Goal: Transaction & Acquisition: Purchase product/service

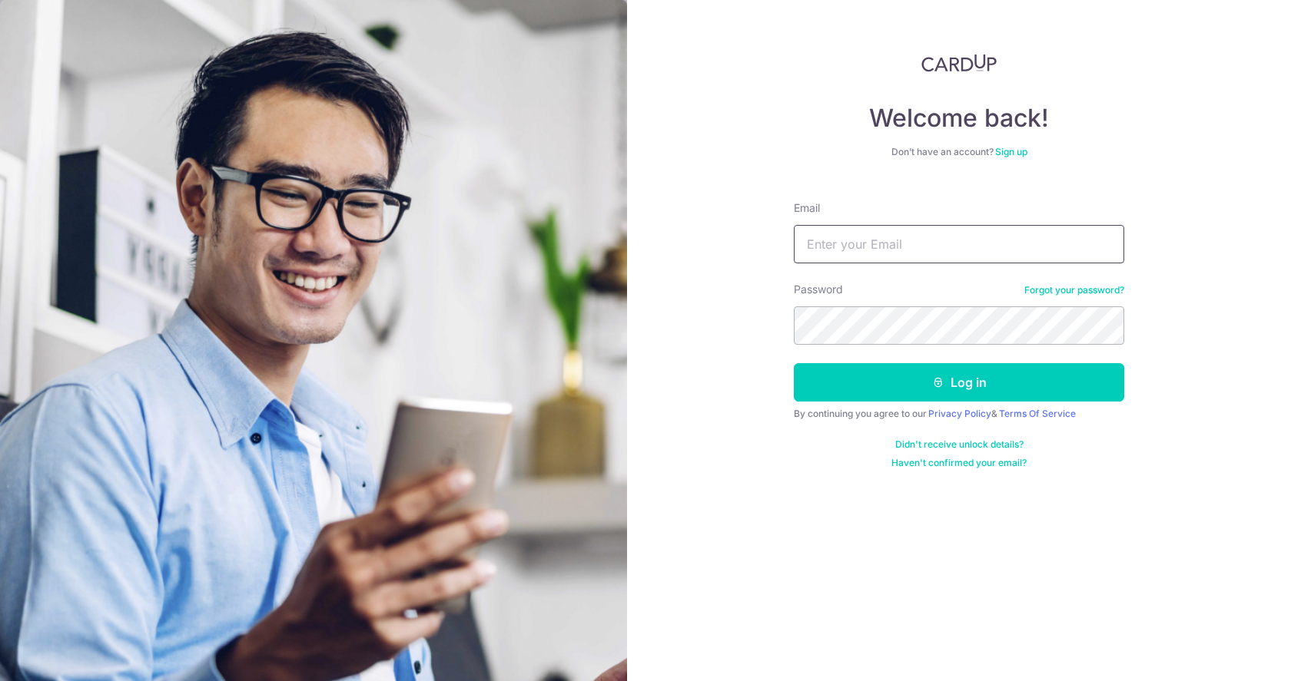
type input "Tengjie.loh@gmail.com"
click at [959, 383] on button "Log in" at bounding box center [959, 382] width 330 height 38
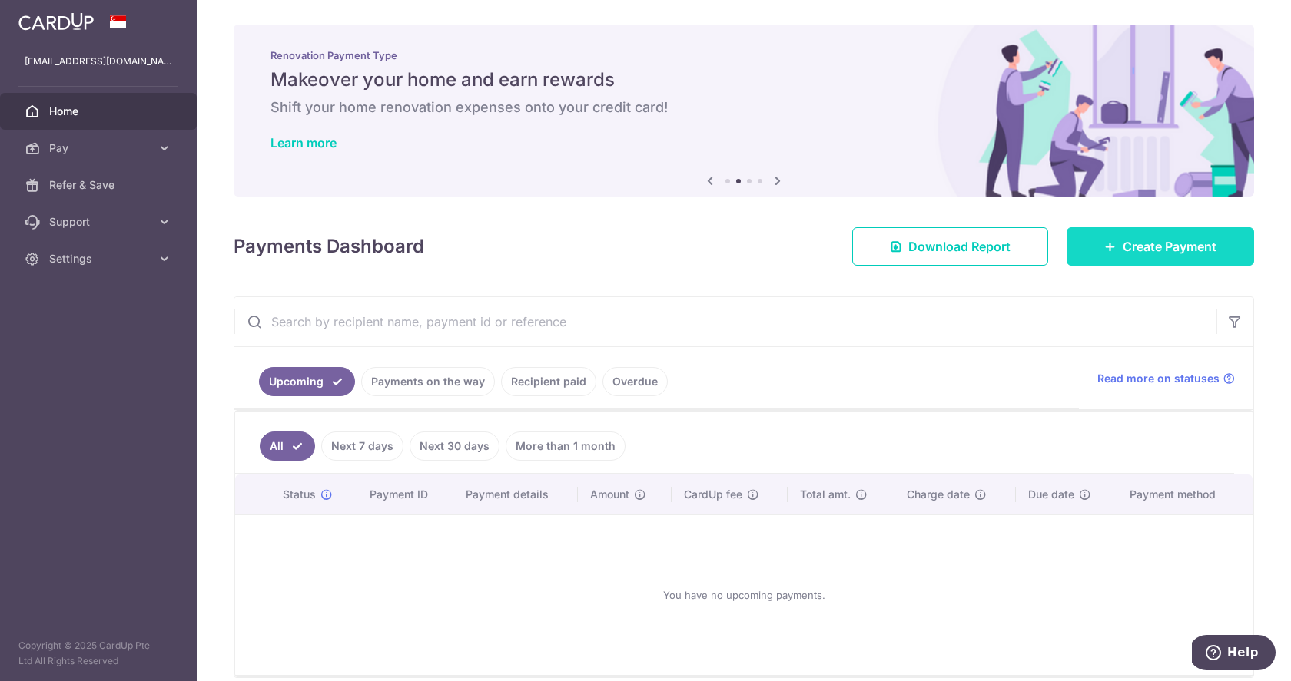
click at [1180, 245] on span "Create Payment" at bounding box center [1169, 246] width 94 height 18
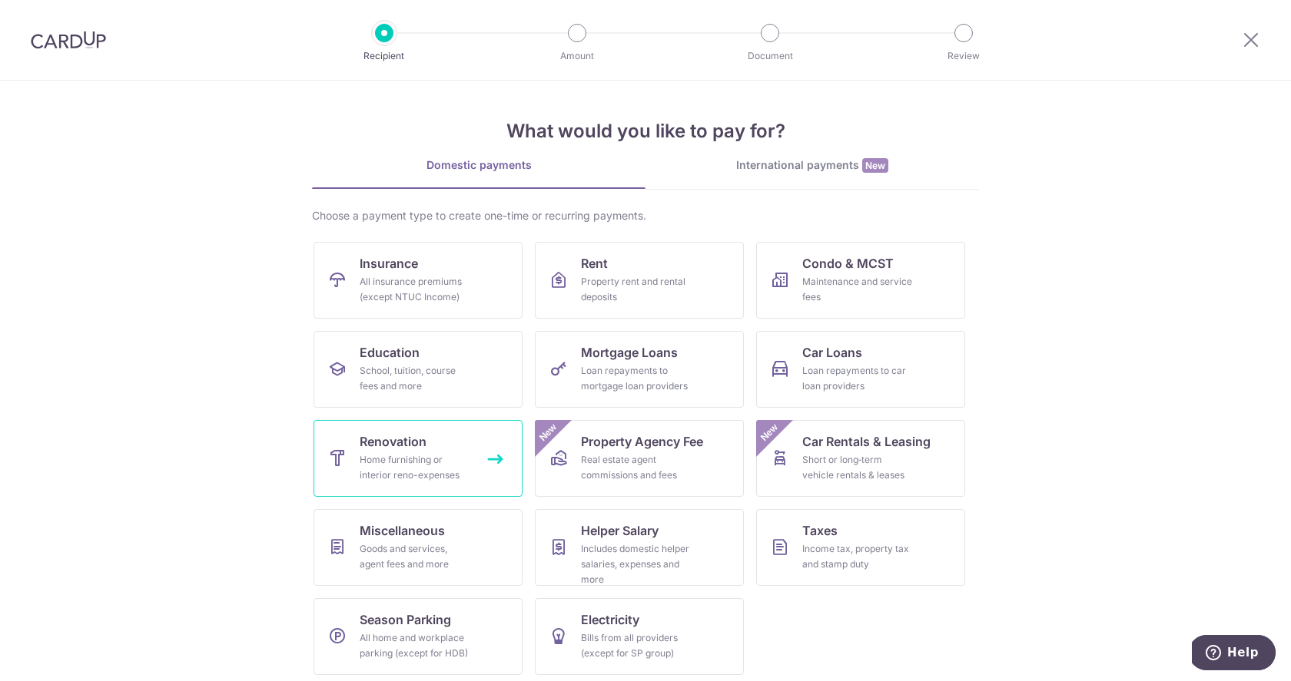
click at [396, 453] on div "Home furnishing or interior reno-expenses" at bounding box center [415, 467] width 111 height 31
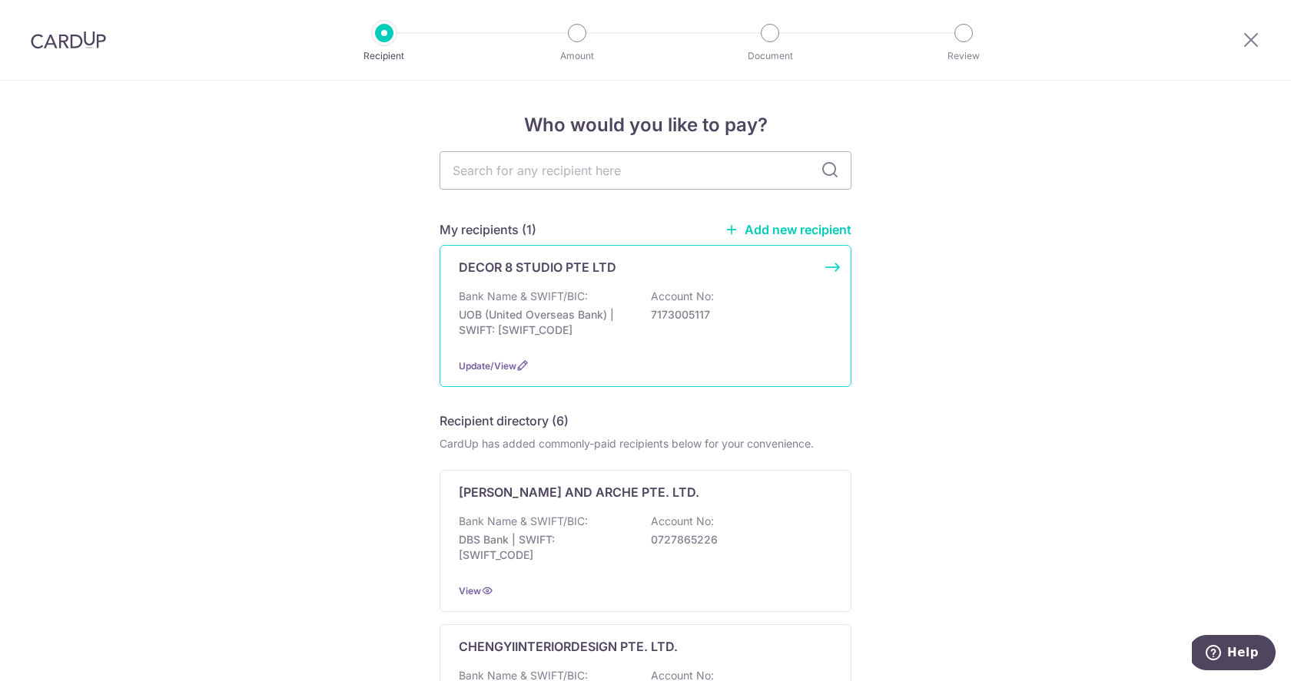
click at [597, 313] on p "UOB (United Overseas Bank) | SWIFT: UOVBSGSGXXX" at bounding box center [545, 322] width 172 height 31
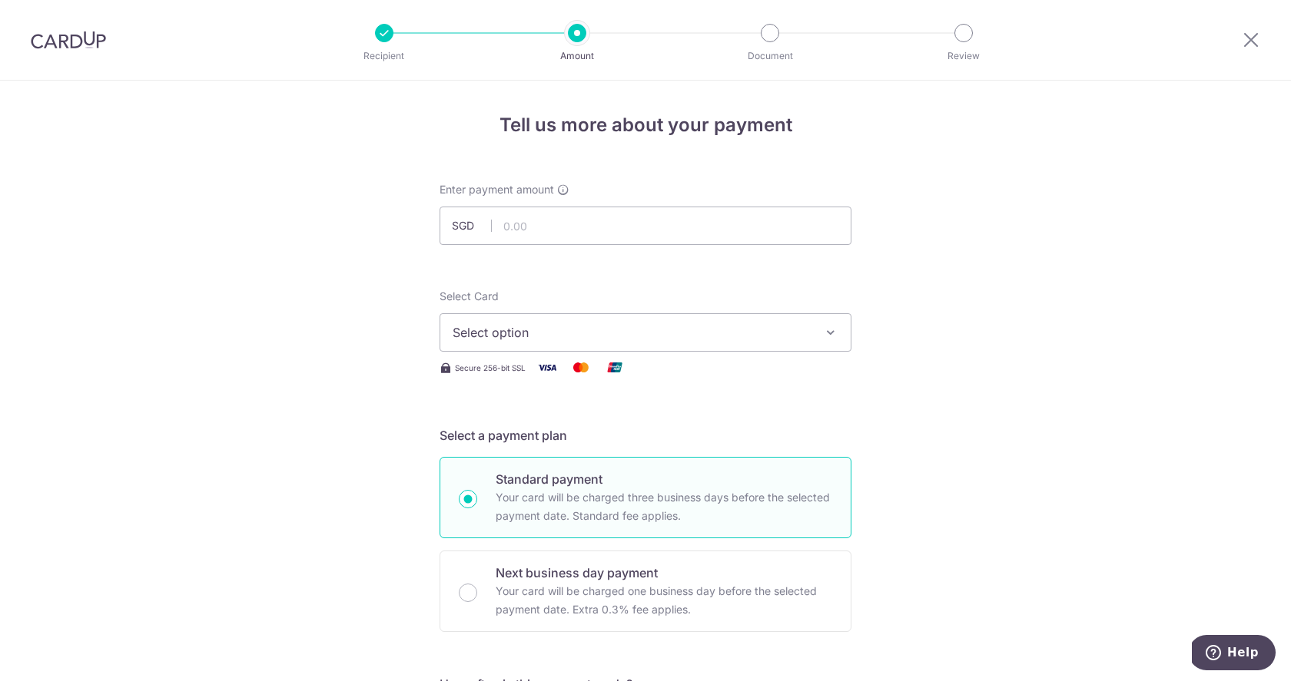
click at [744, 338] on span "Select option" at bounding box center [631, 332] width 358 height 18
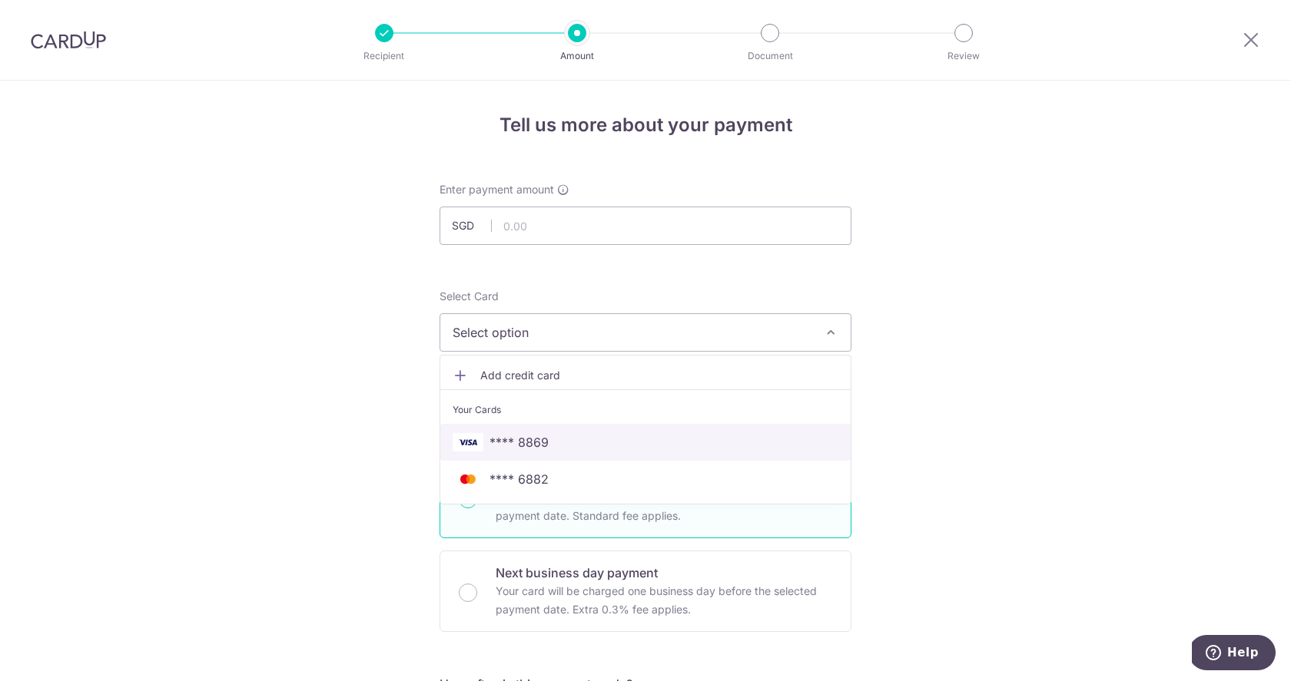
click at [597, 438] on span "**** 8869" at bounding box center [645, 442] width 386 height 18
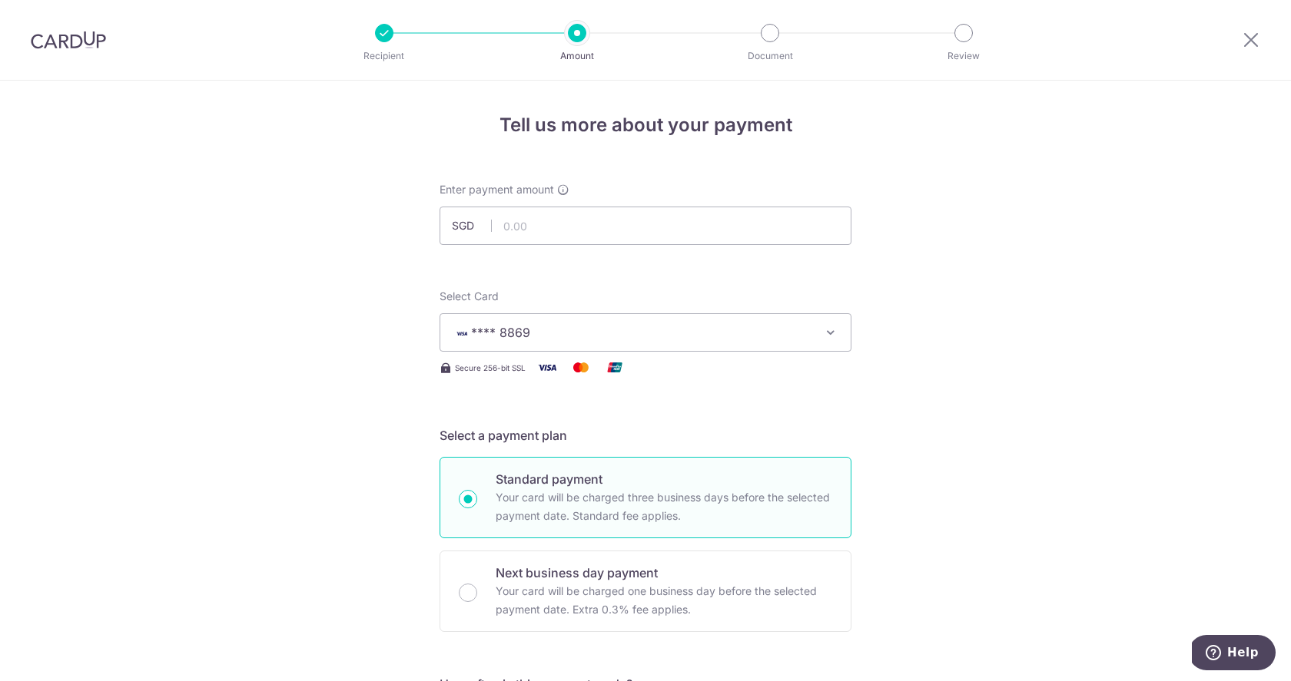
click at [601, 224] on input "text" at bounding box center [645, 226] width 412 height 38
type input "1,715.00"
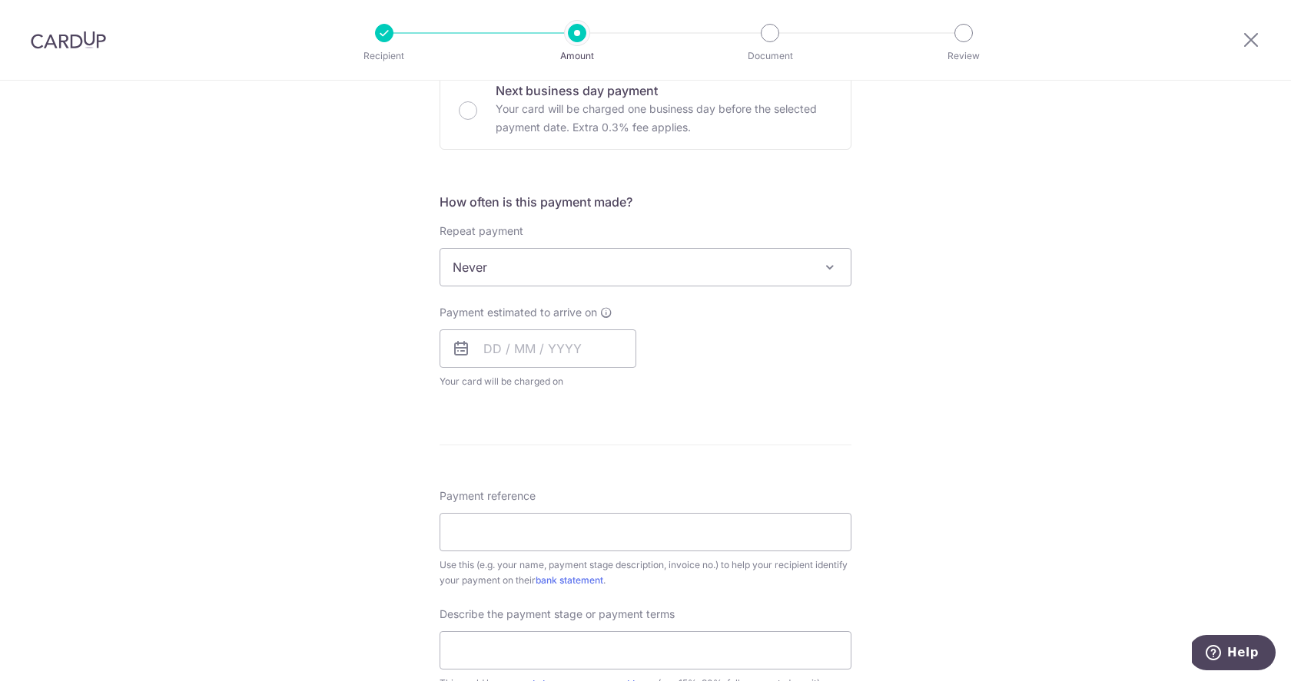
scroll to position [486, 0]
click at [583, 354] on input "text" at bounding box center [537, 346] width 197 height 38
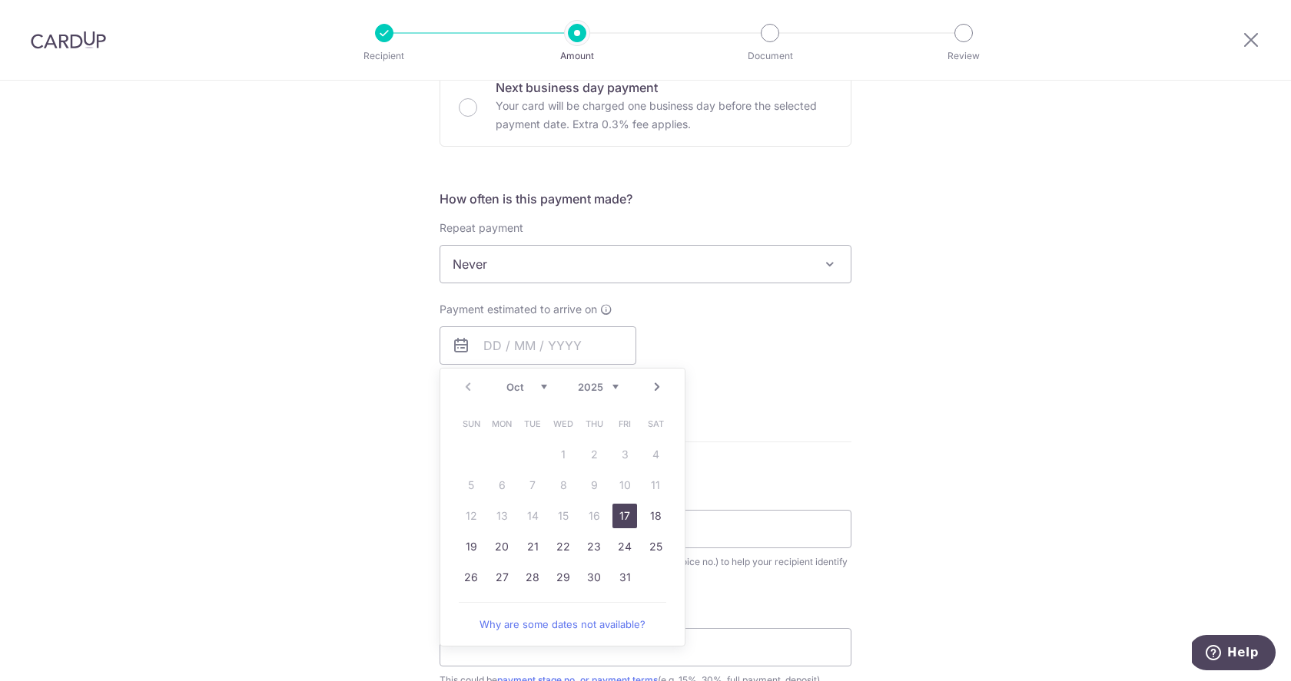
click at [623, 516] on link "17" at bounding box center [624, 516] width 25 height 25
type input "[DATE]"
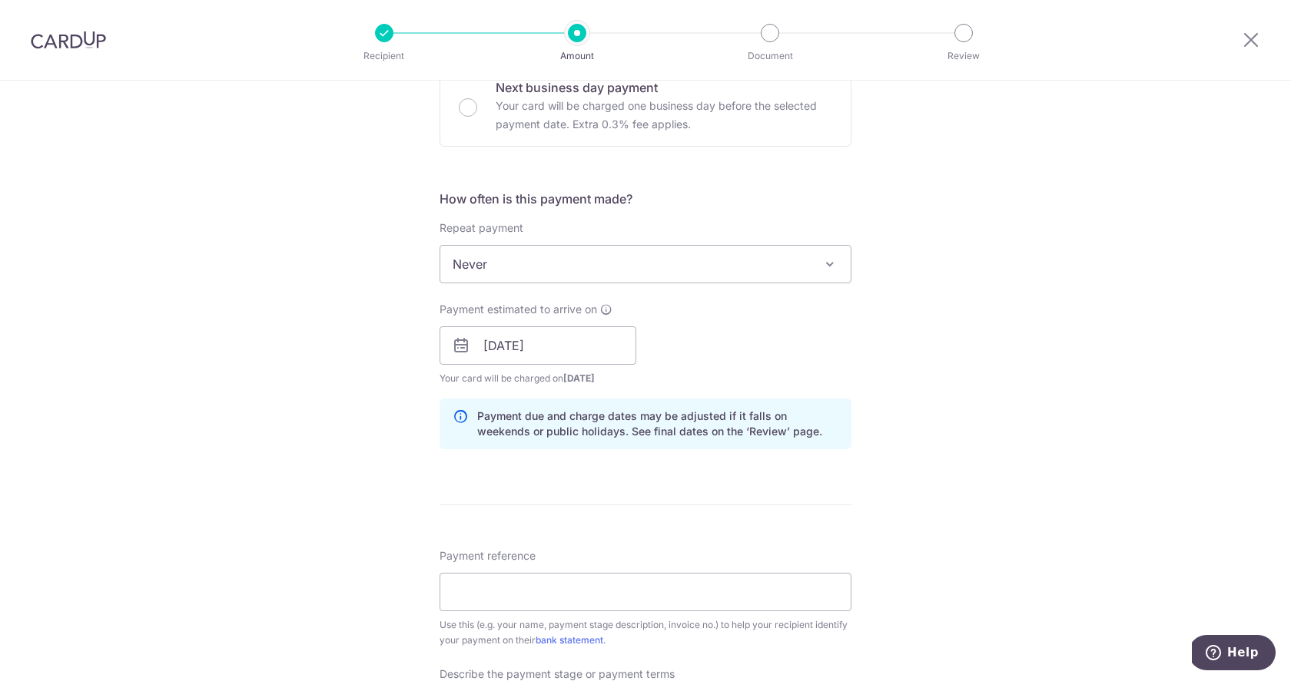
click at [973, 392] on div "Tell us more about your payment Enter payment amount SGD 1,715.00 1715.00 Selec…" at bounding box center [645, 373] width 1291 height 1556
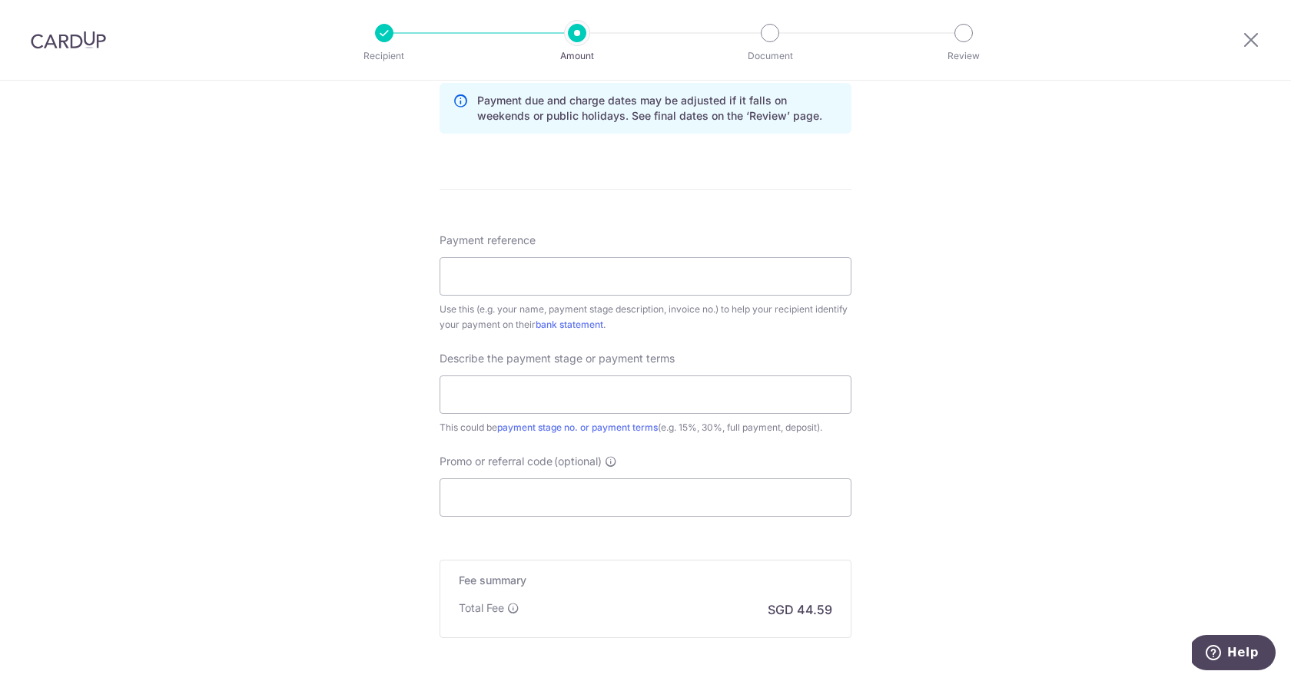
scroll to position [810, 0]
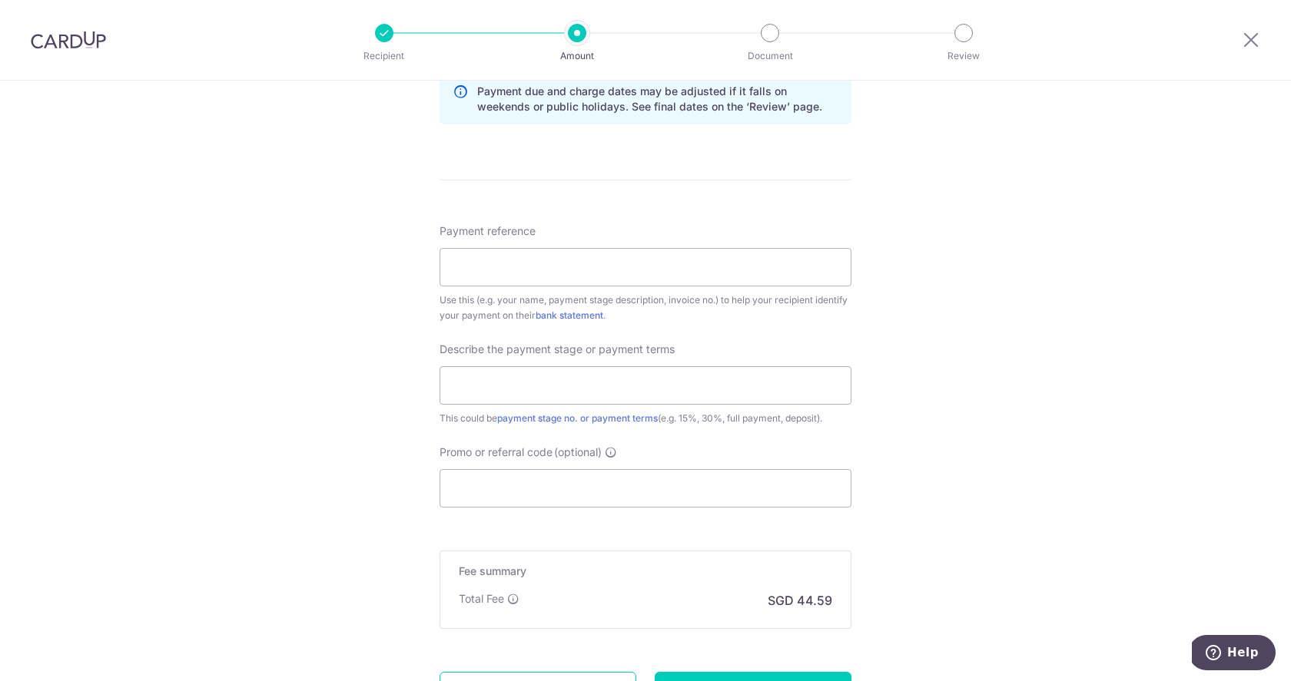
drag, startPoint x: 903, startPoint y: 680, endPoint x: 1033, endPoint y: 409, distance: 300.7
click at [1033, 409] on div "Tell us more about your payment Enter payment amount SGD 1,715.00 1715.00 Selec…" at bounding box center [645, 48] width 1291 height 1556
click at [543, 265] on input "Payment reference" at bounding box center [645, 267] width 412 height 38
type input "[GEOGRAPHIC_DATA] - Electrical"
click at [569, 390] on input "text" at bounding box center [645, 385] width 412 height 38
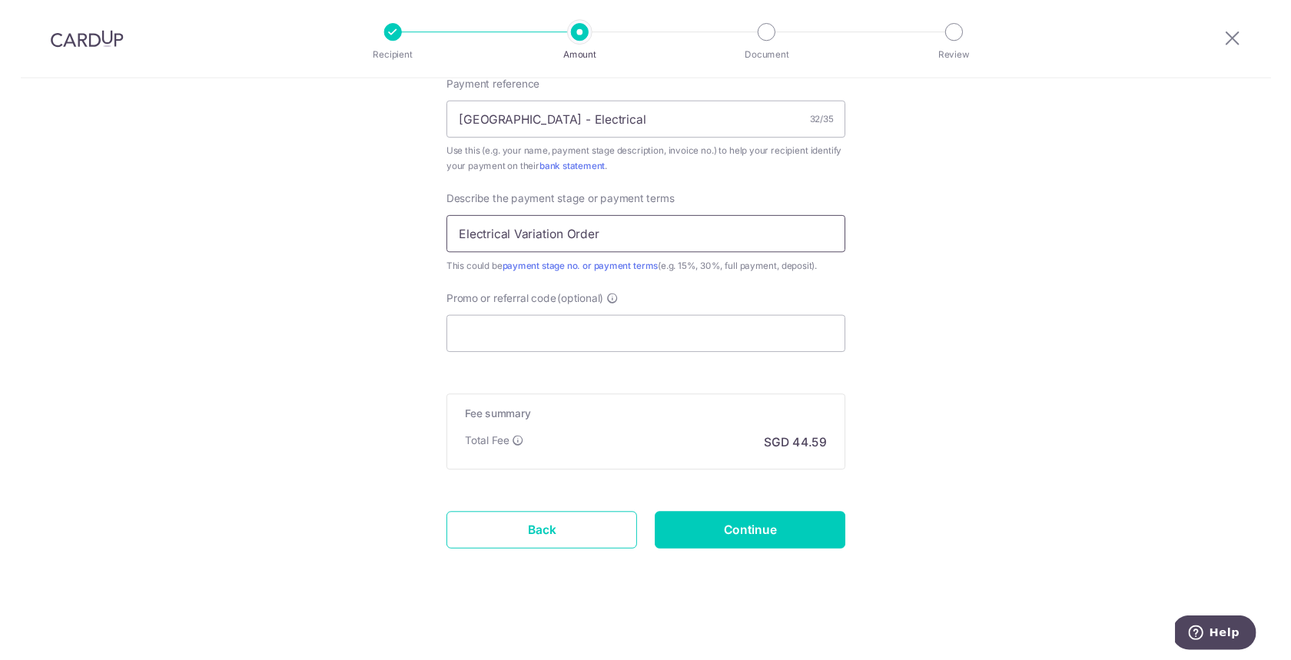
scroll to position [955, 0]
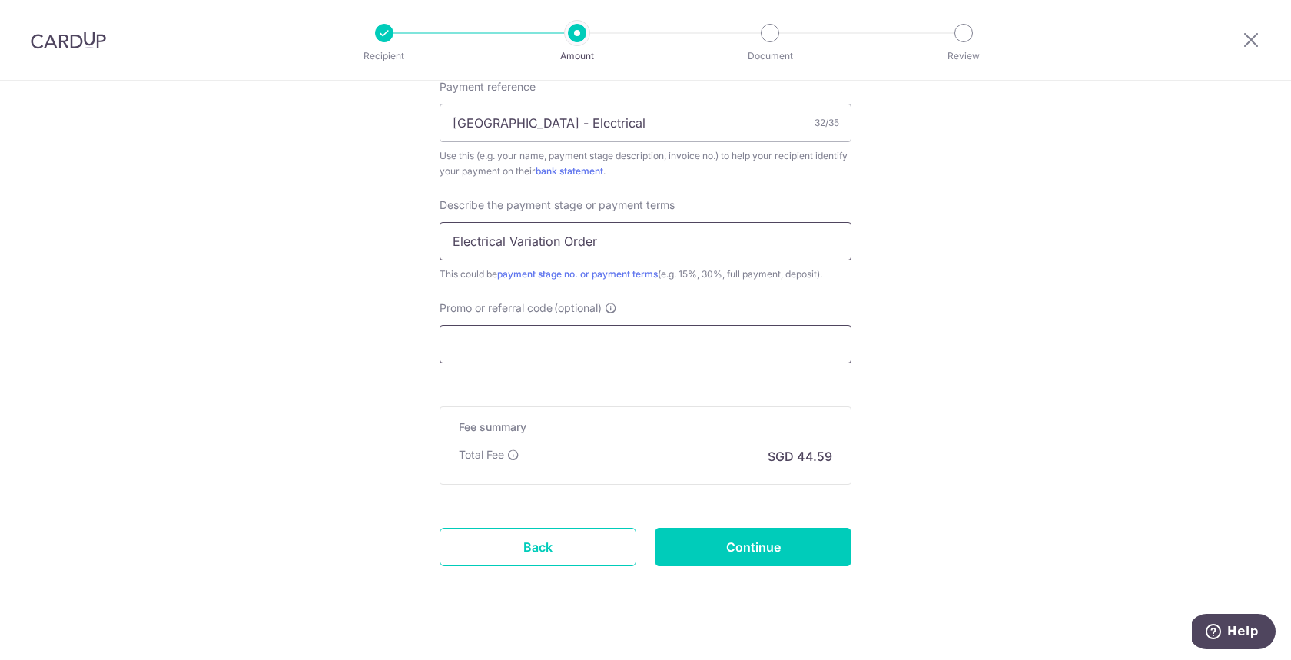
type input "Electrical Variation Order"
click at [579, 348] on input "Promo or referral code (optional)" at bounding box center [645, 344] width 412 height 38
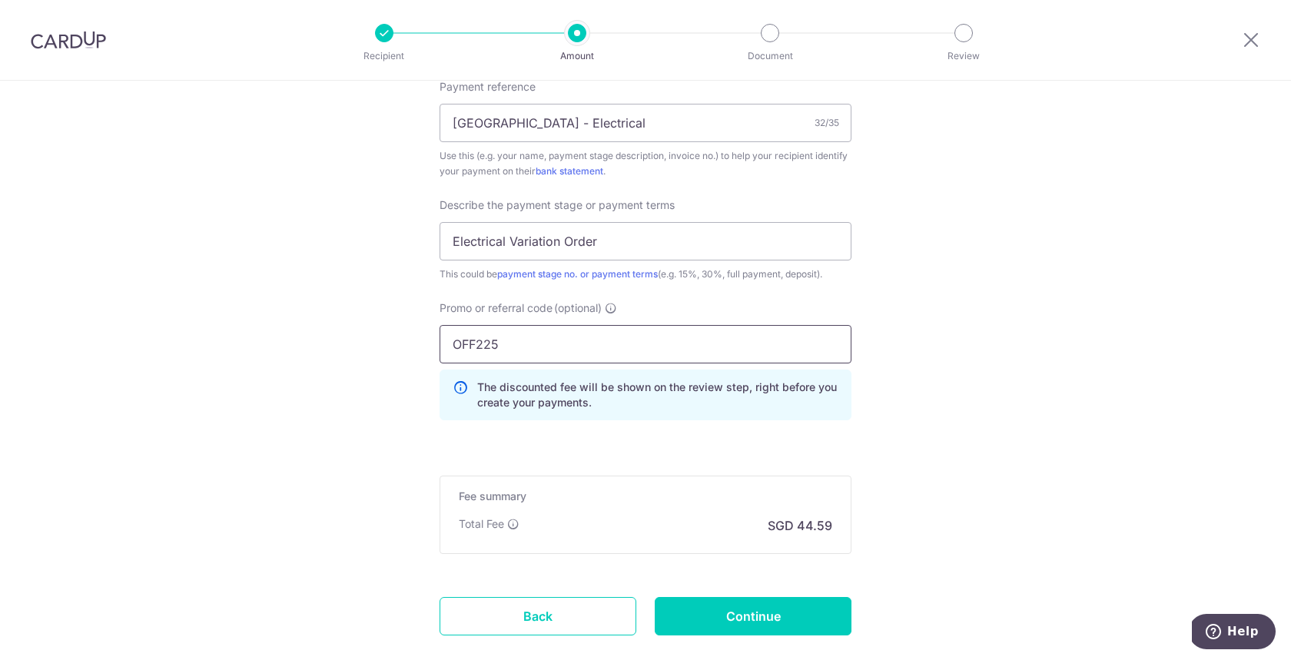
type input "OFF225"
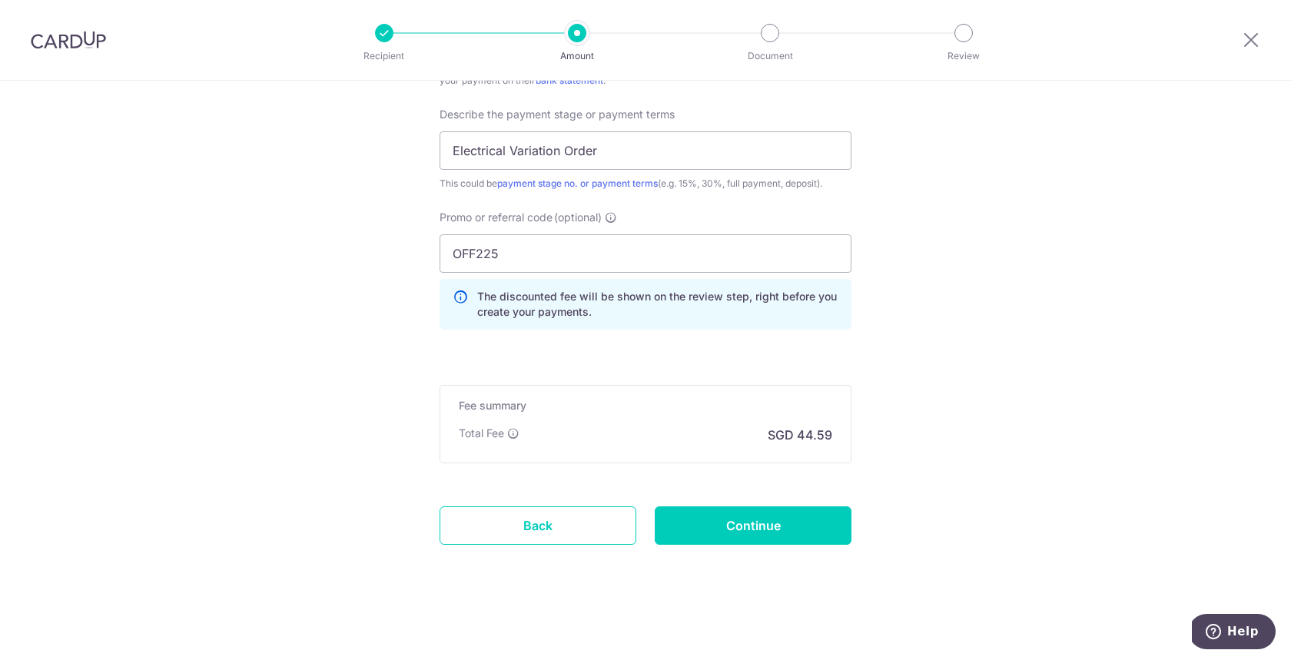
scroll to position [1046, 0]
click at [761, 535] on input "Continue" at bounding box center [753, 525] width 197 height 38
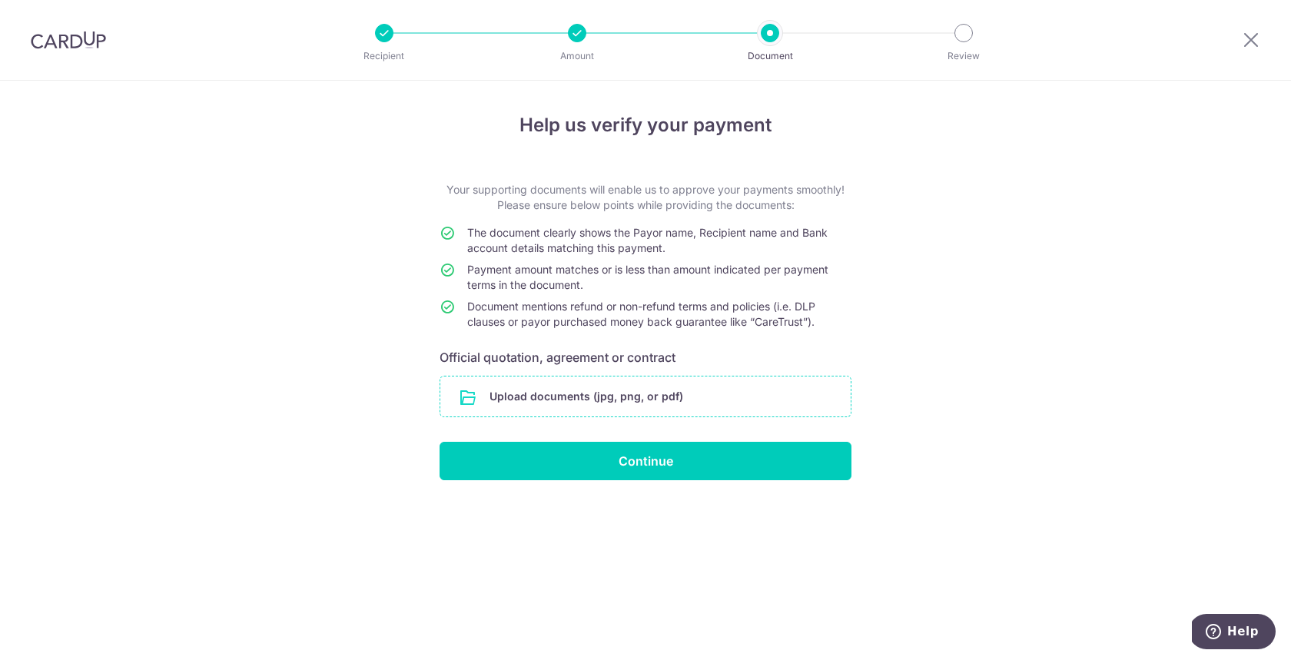
click at [511, 397] on input "file" at bounding box center [645, 396] width 410 height 40
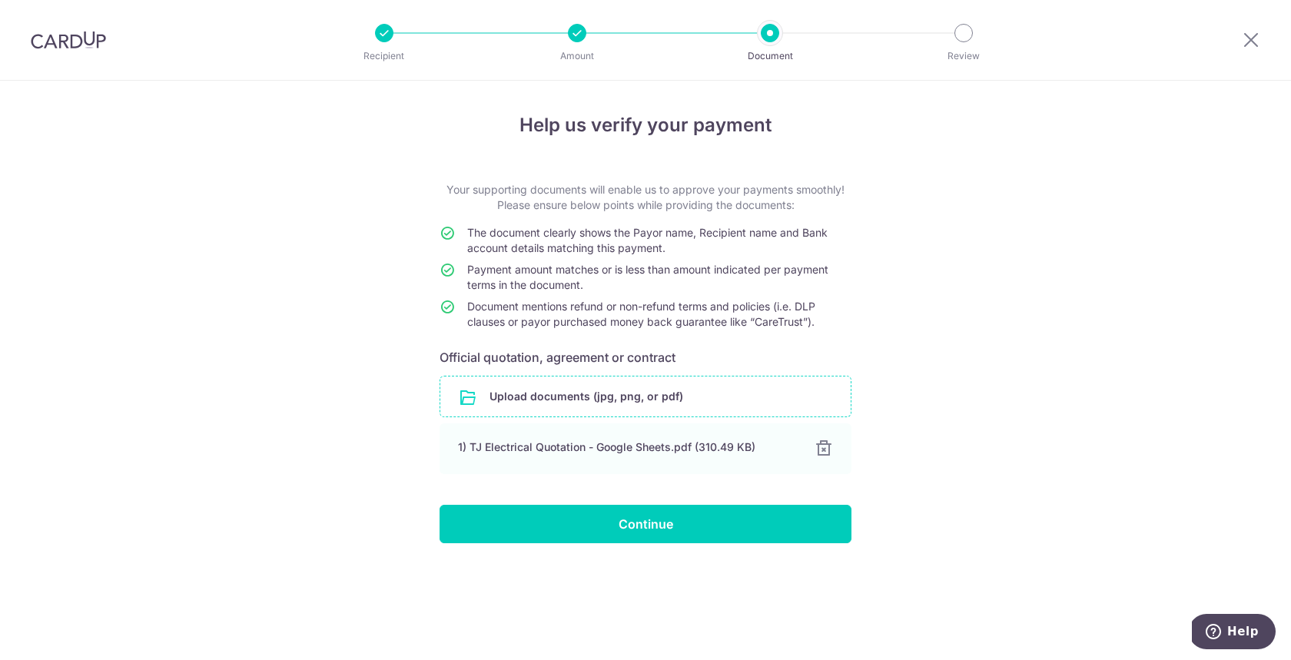
click at [640, 396] on input "file" at bounding box center [645, 396] width 410 height 40
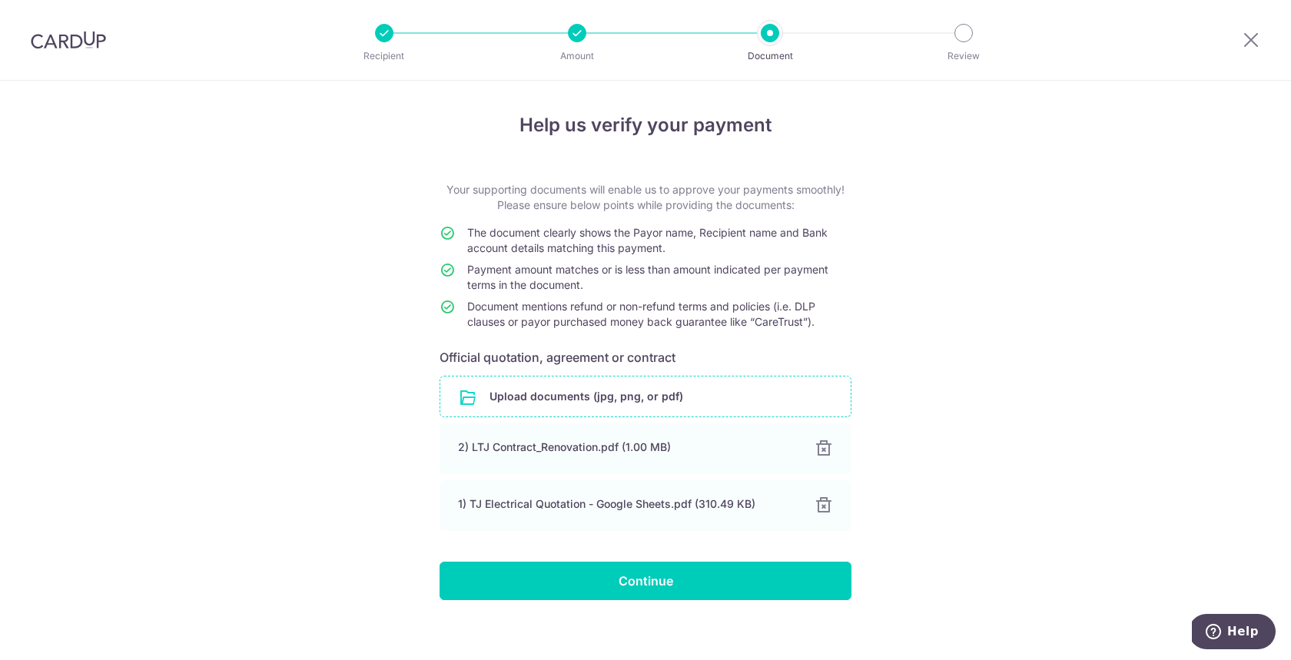
click at [618, 392] on input "file" at bounding box center [645, 396] width 410 height 40
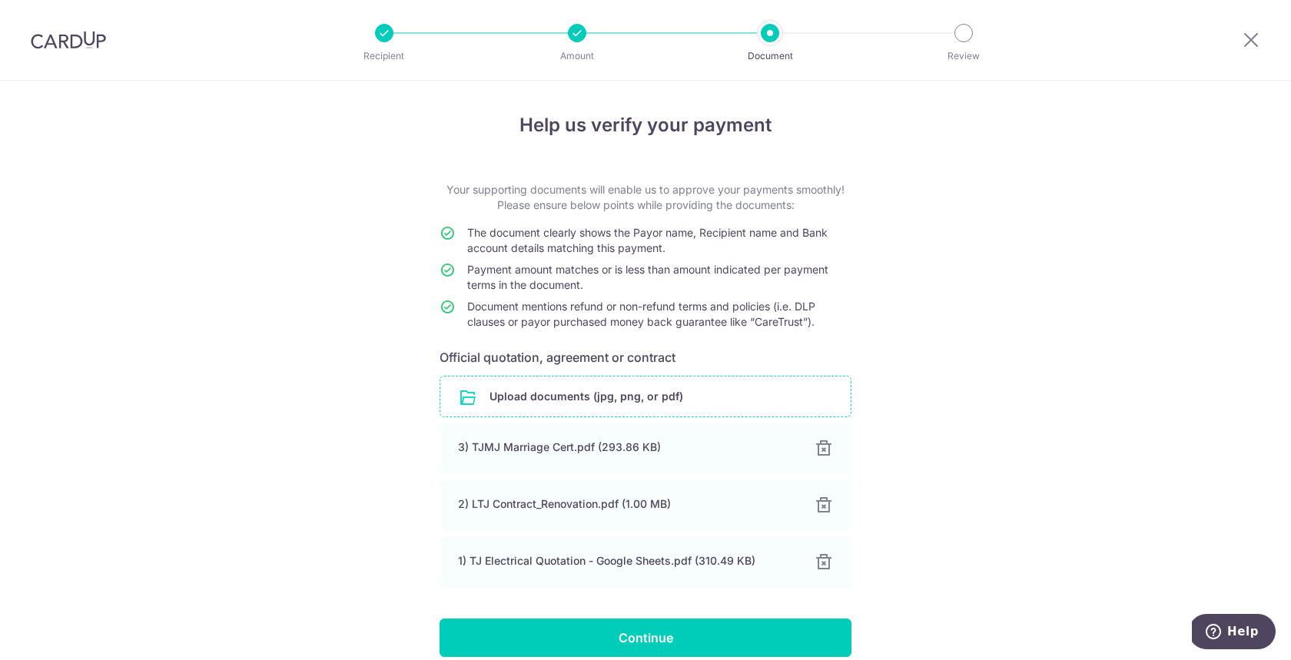
click at [1002, 445] on div "Help us verify your payment Your supporting documents will enable us to approve…" at bounding box center [645, 405] width 1291 height 648
click at [578, 35] on div at bounding box center [577, 33] width 18 height 18
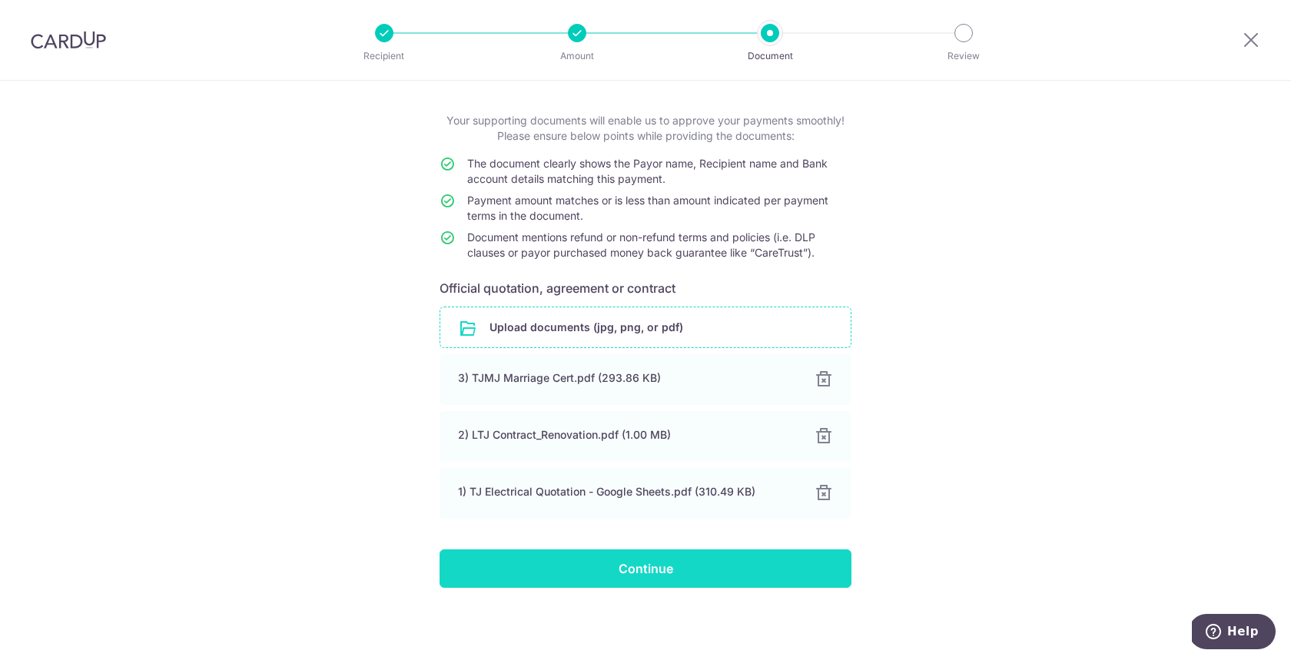
scroll to position [69, 0]
click at [652, 558] on input "Continue" at bounding box center [645, 568] width 412 height 38
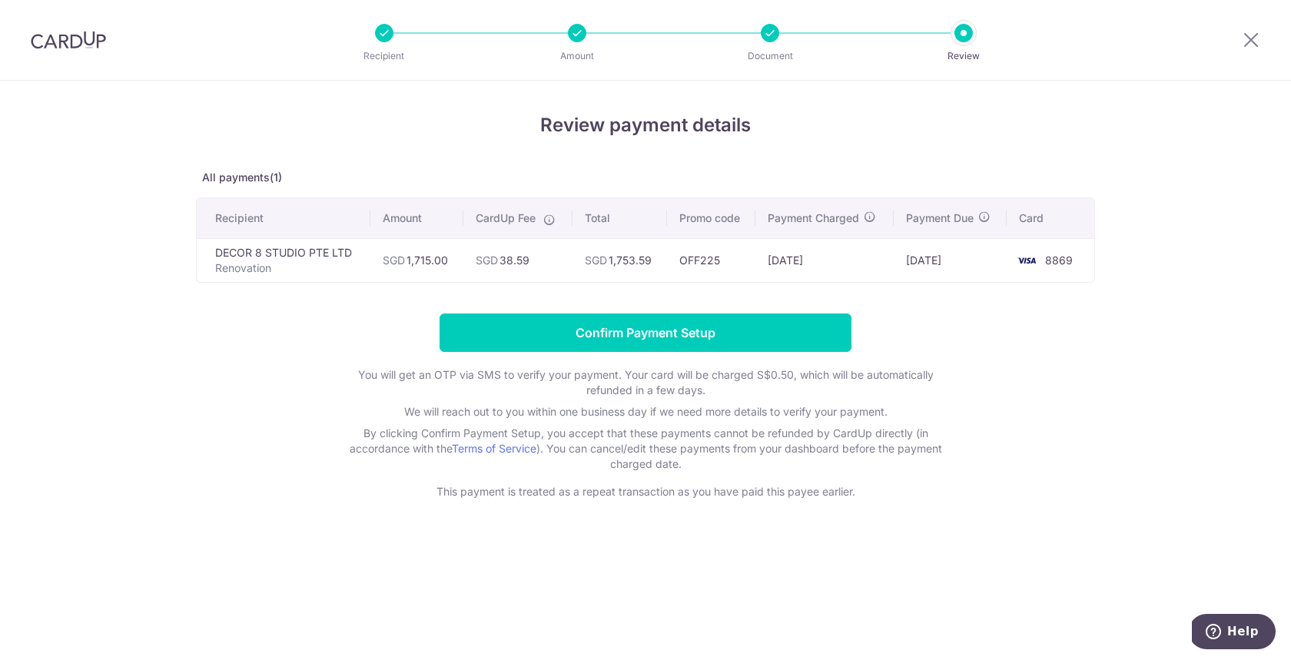
click at [571, 41] on div "Amount" at bounding box center [577, 33] width 18 height 18
click at [1246, 44] on icon at bounding box center [1250, 39] width 18 height 19
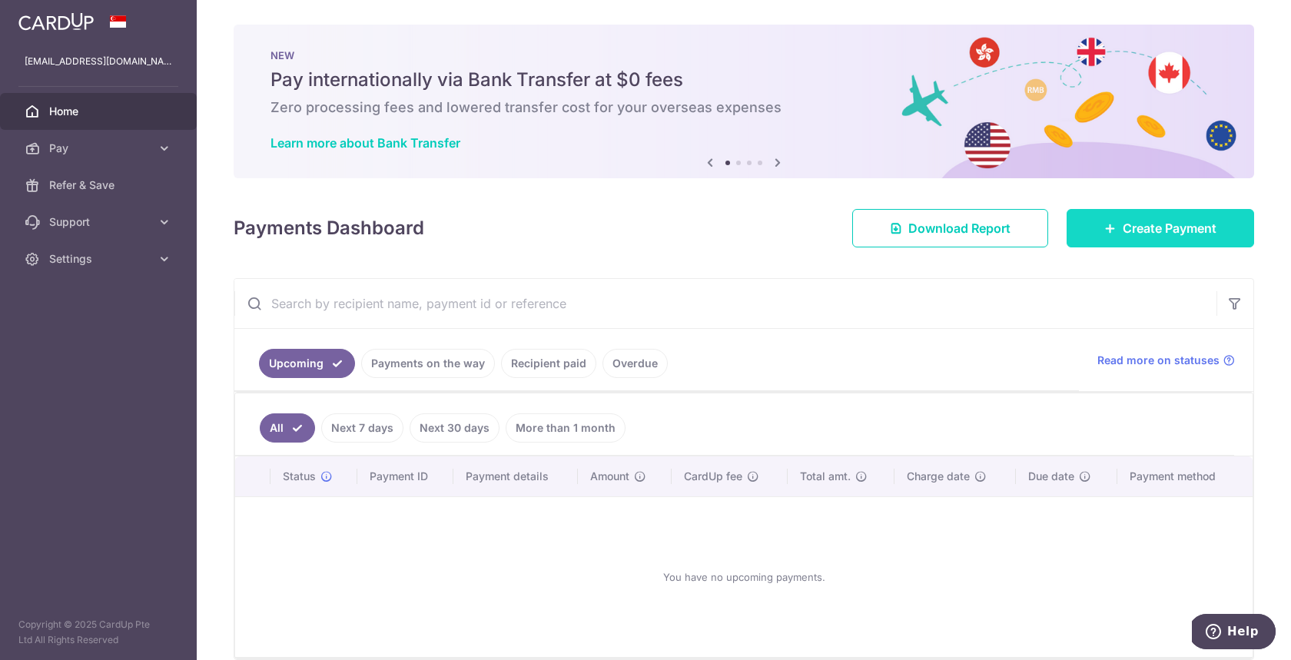
click at [1182, 231] on span "Create Payment" at bounding box center [1169, 228] width 94 height 18
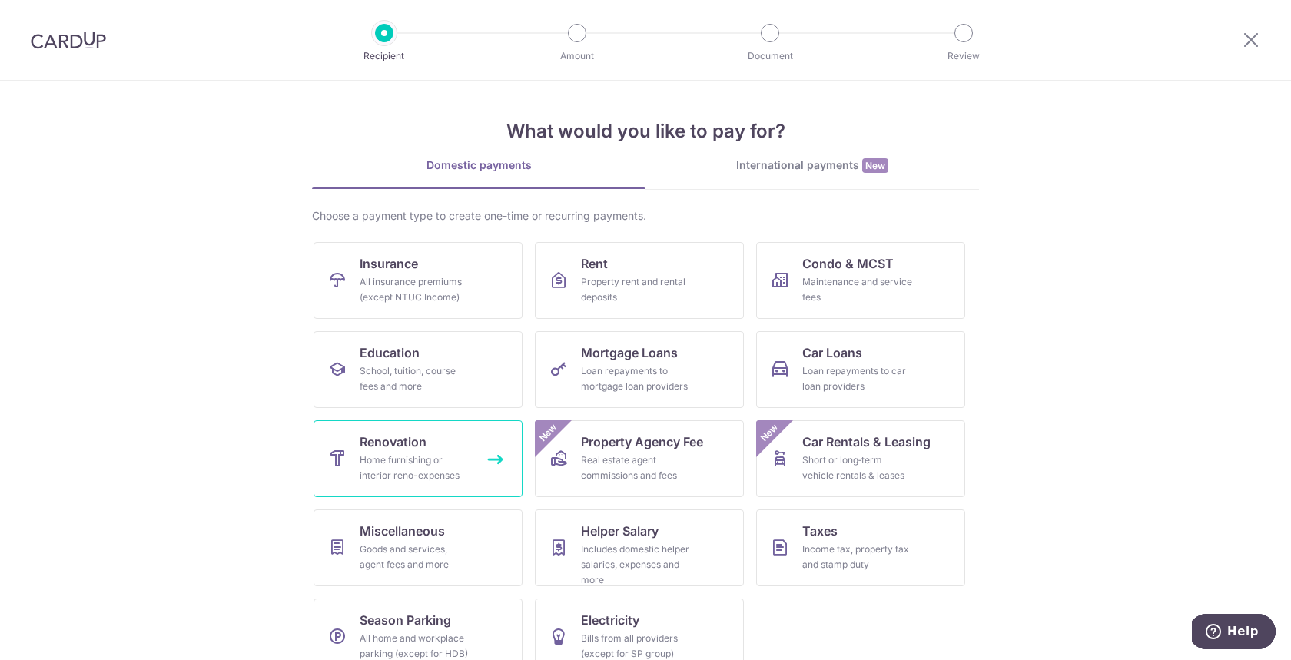
click at [393, 490] on link "Renovation Home furnishing or interior reno-expenses" at bounding box center [417, 458] width 209 height 77
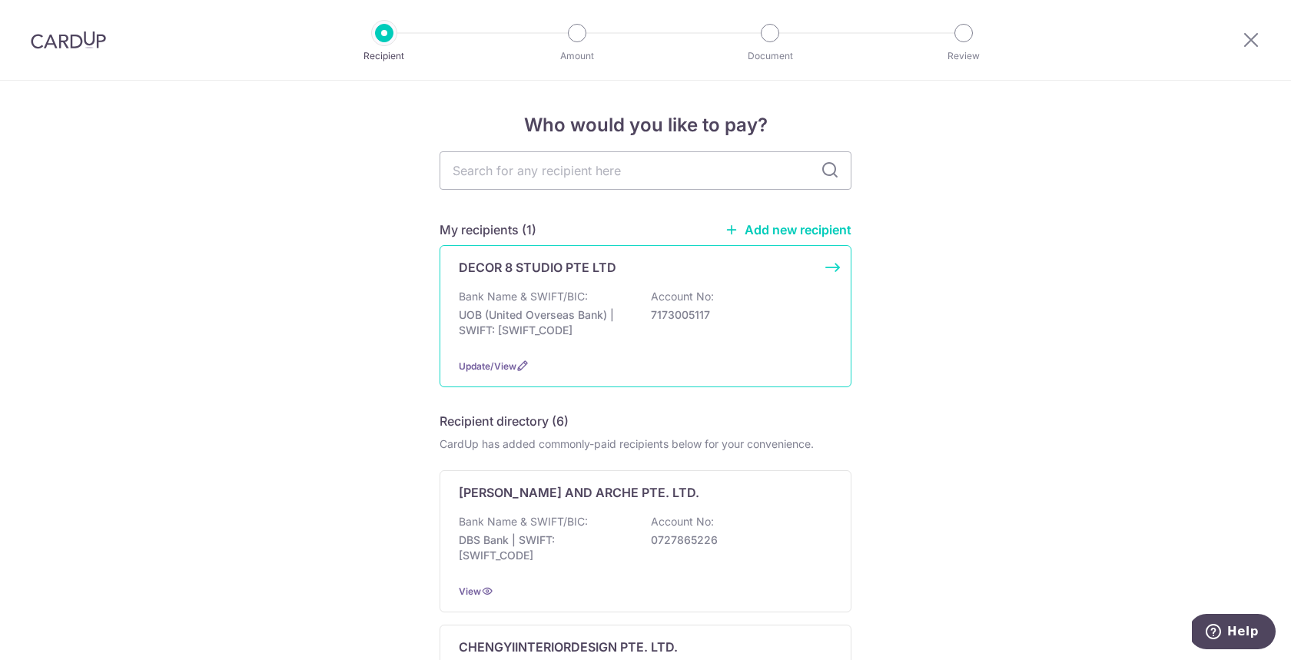
click at [596, 313] on p "UOB (United Overseas Bank) | SWIFT: [SWIFT_CODE]" at bounding box center [545, 322] width 172 height 31
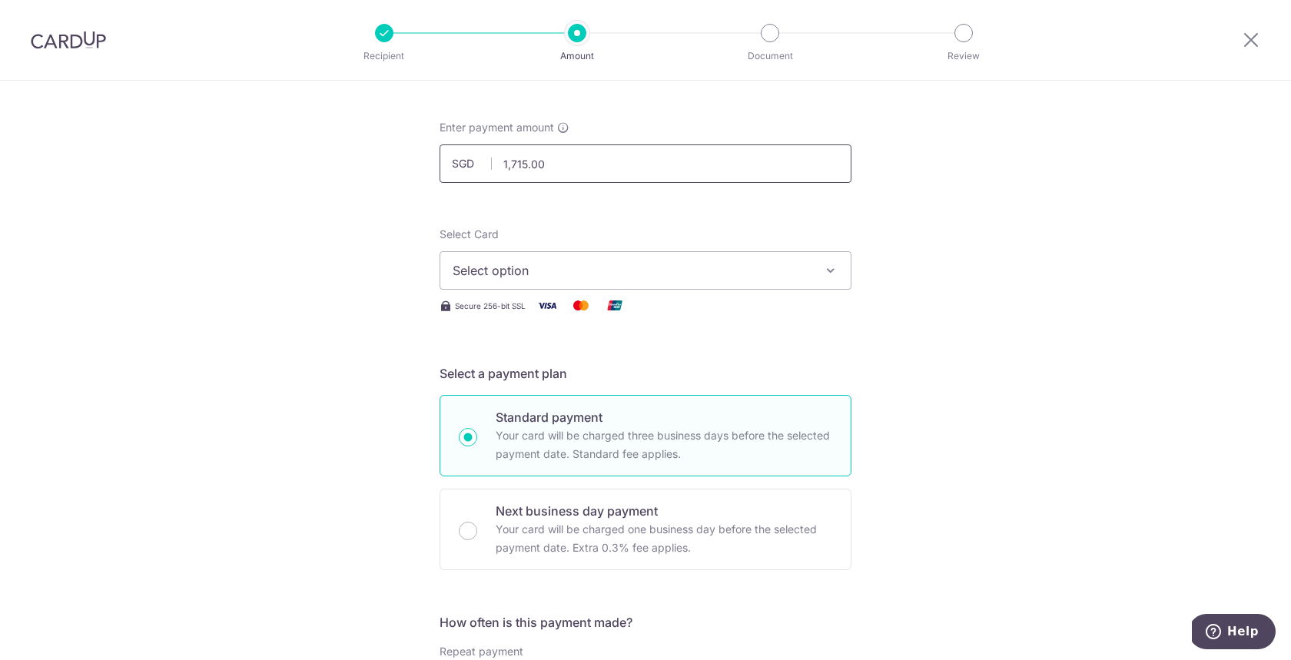
scroll to position [90, 0]
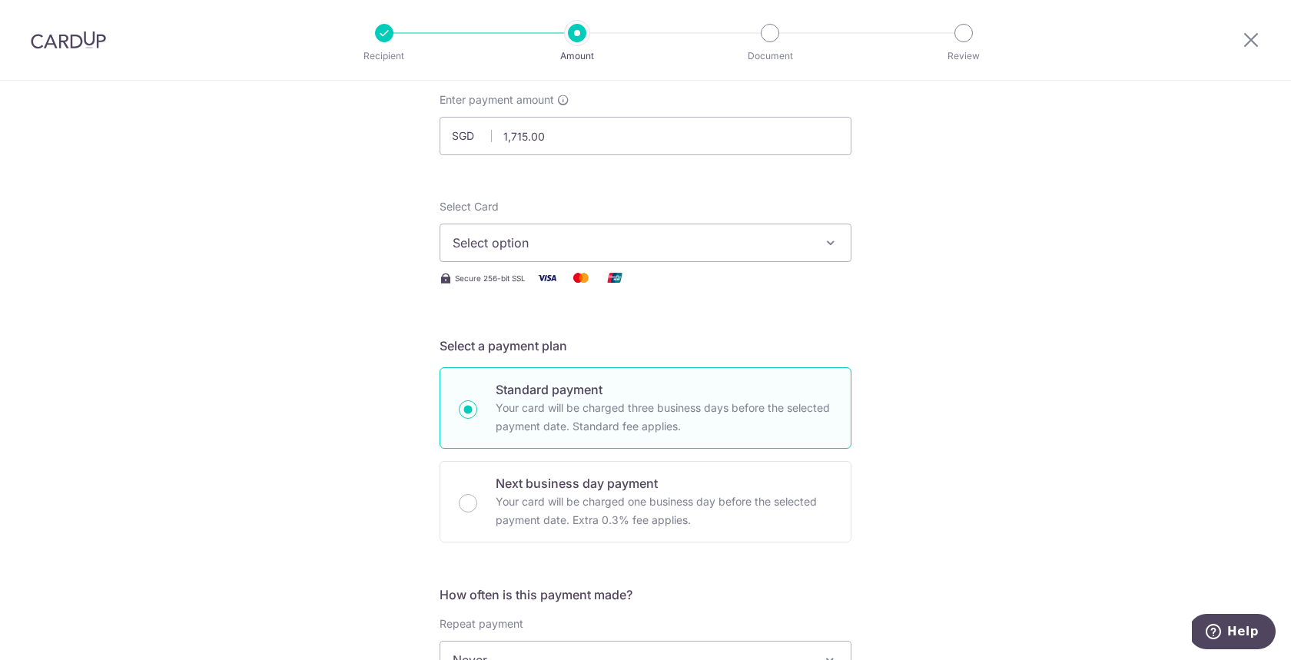
type input "1,715.00"
click at [830, 250] on icon "button" at bounding box center [830, 242] width 15 height 15
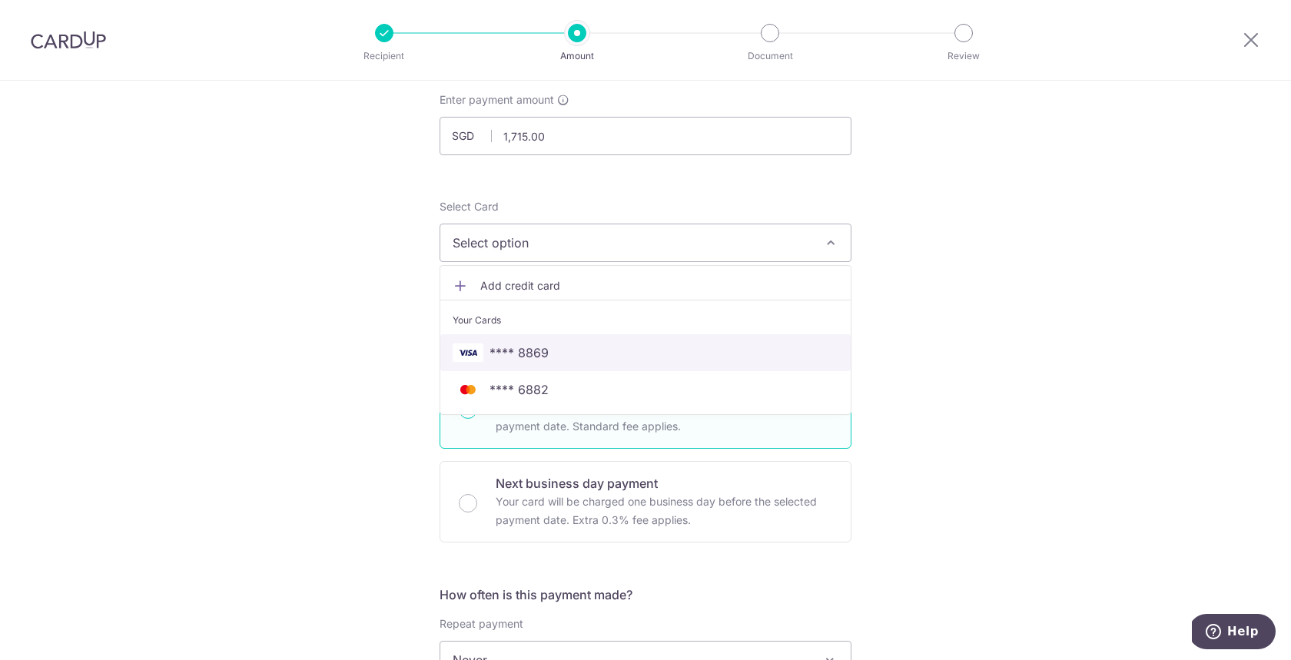
click at [637, 350] on span "**** 8869" at bounding box center [645, 352] width 386 height 18
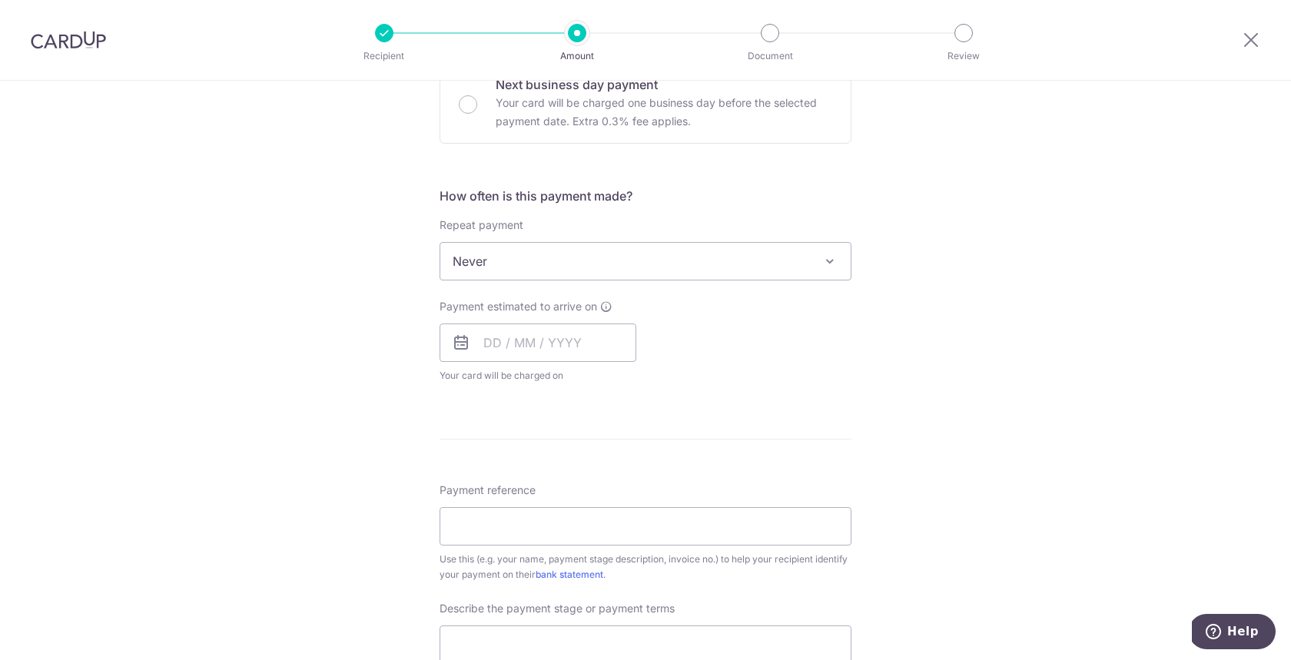
scroll to position [502, 0]
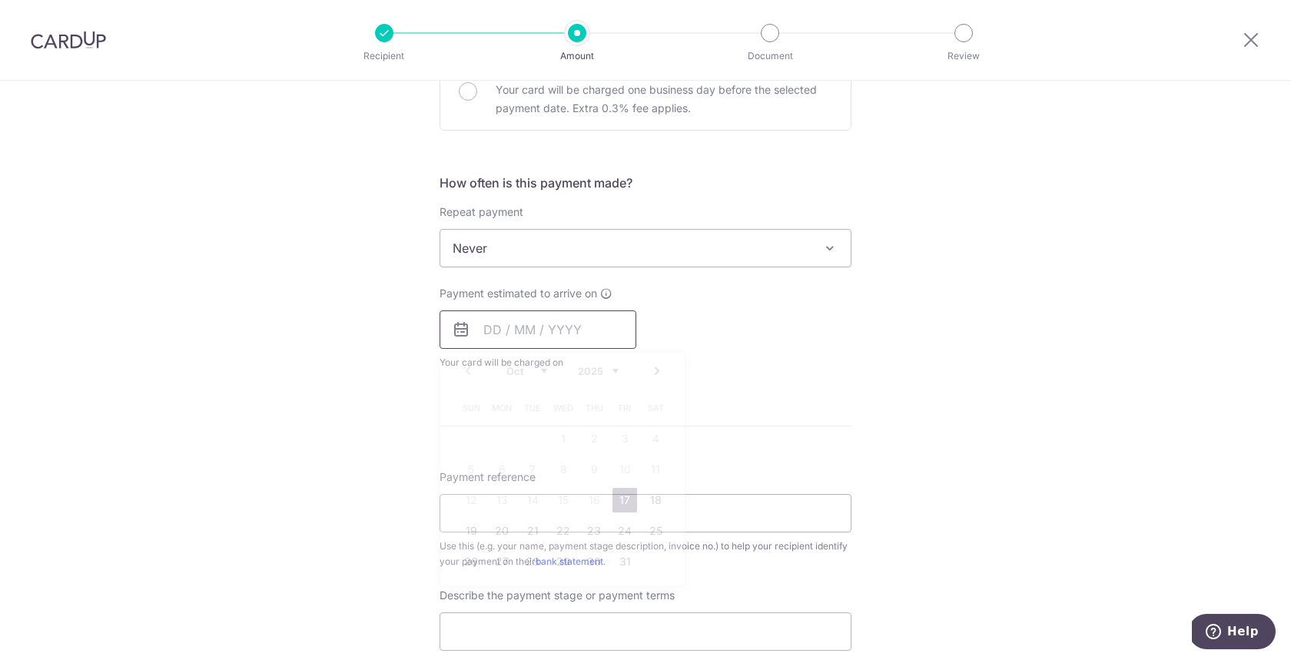
click at [594, 315] on input "text" at bounding box center [537, 329] width 197 height 38
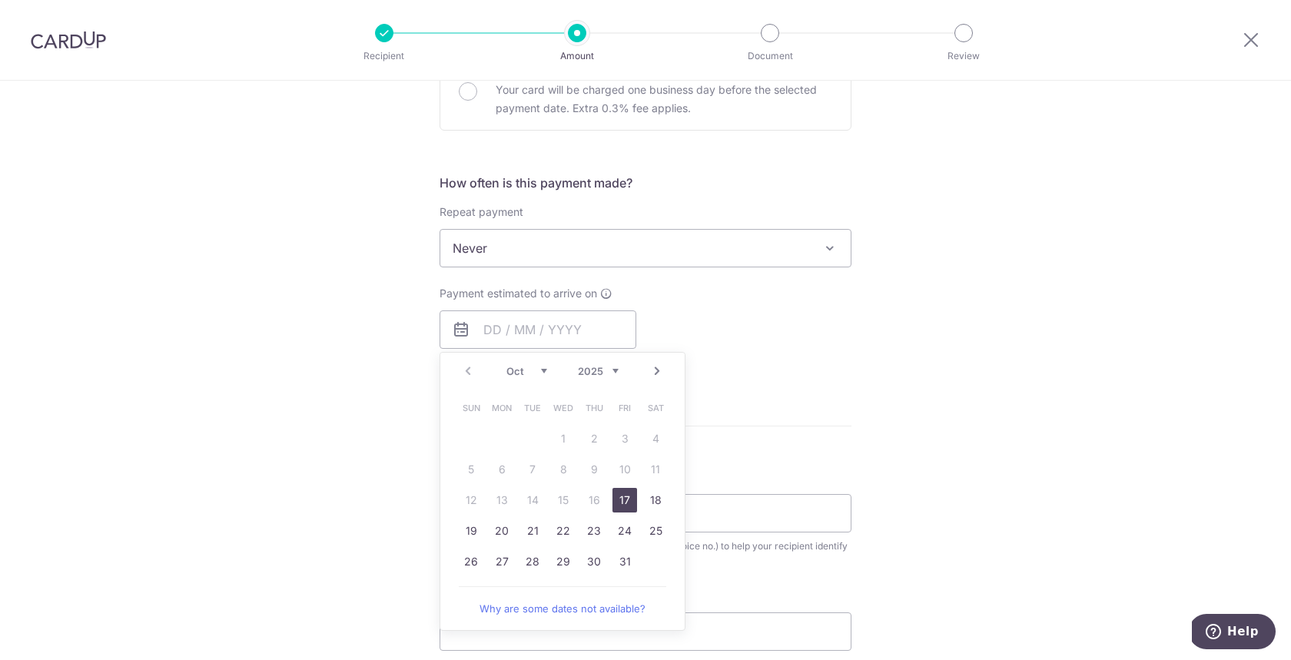
click at [625, 499] on link "17" at bounding box center [624, 500] width 25 height 25
type input "[DATE]"
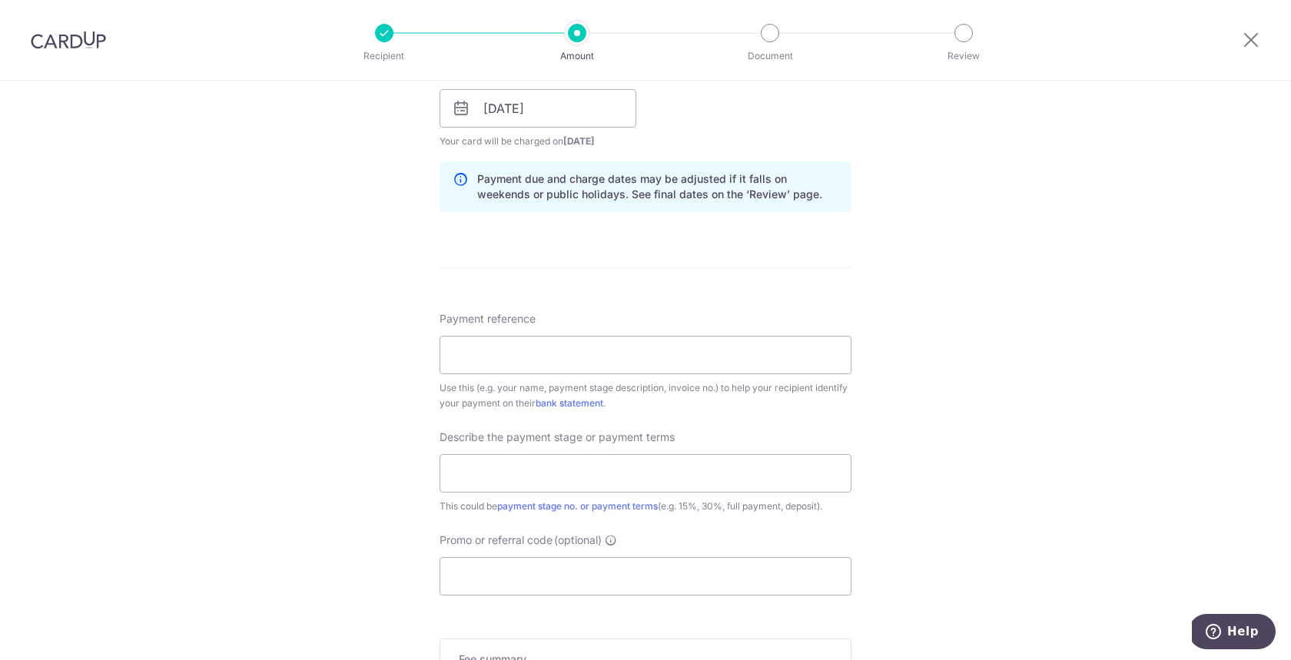
scroll to position [745, 0]
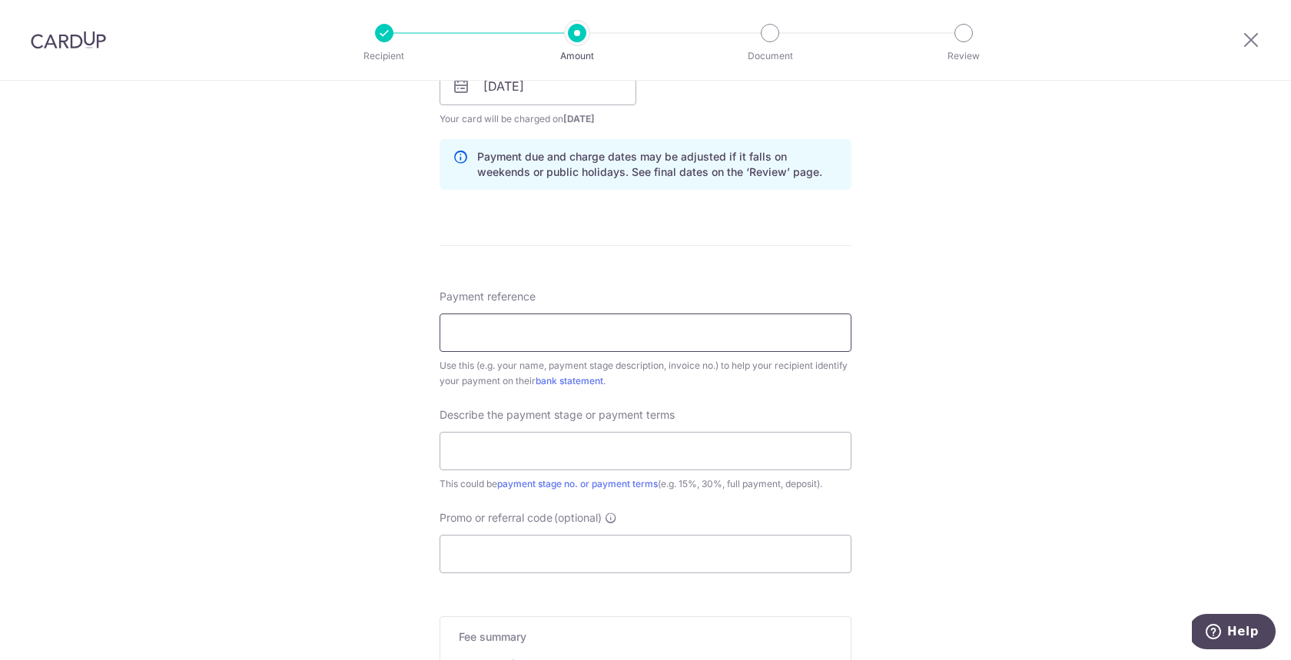
click at [768, 329] on input "Payment reference" at bounding box center [645, 332] width 412 height 38
type input "[GEOGRAPHIC_DATA] - Electrical"
click at [713, 459] on input "text" at bounding box center [645, 451] width 412 height 38
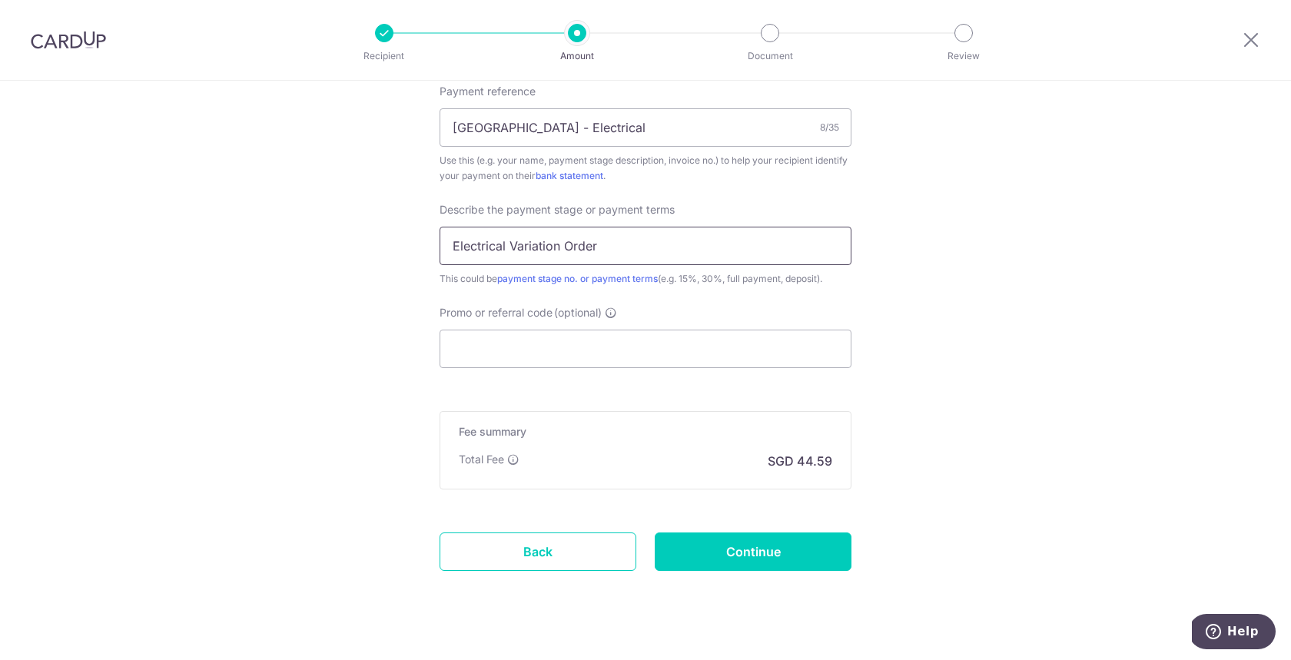
scroll to position [957, 0]
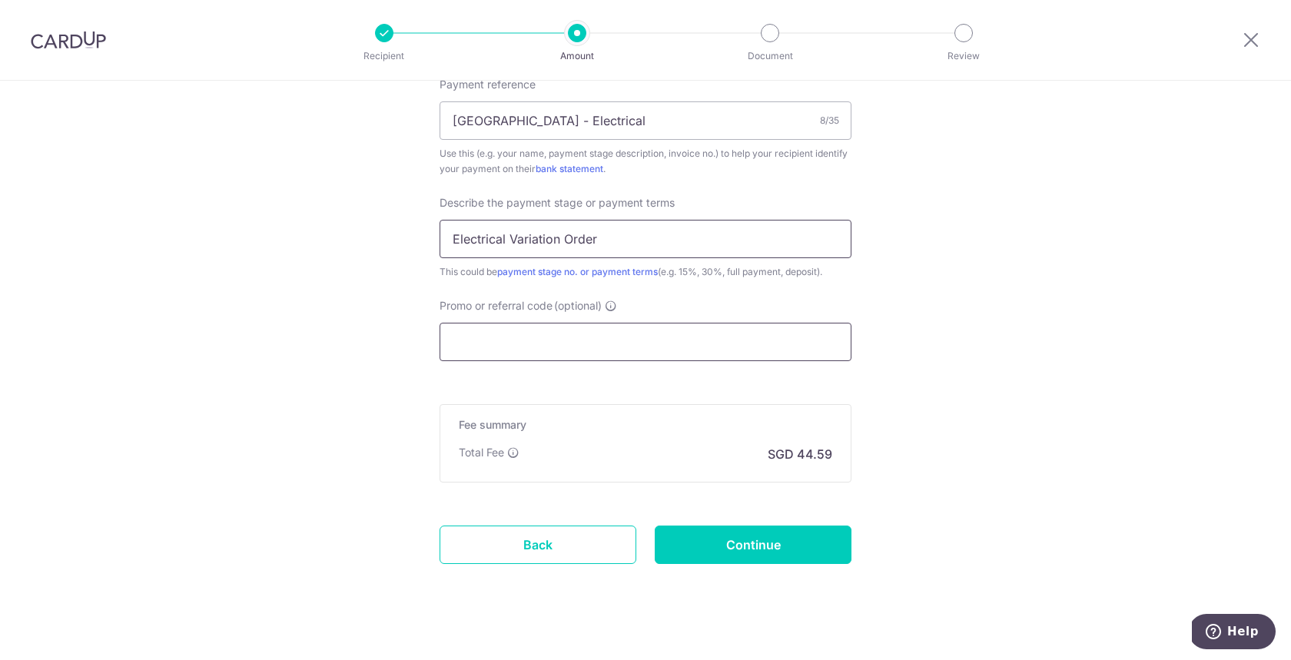
type input "Electrical Variation Order"
click at [588, 330] on input "Promo or referral code (optional)" at bounding box center [645, 342] width 412 height 38
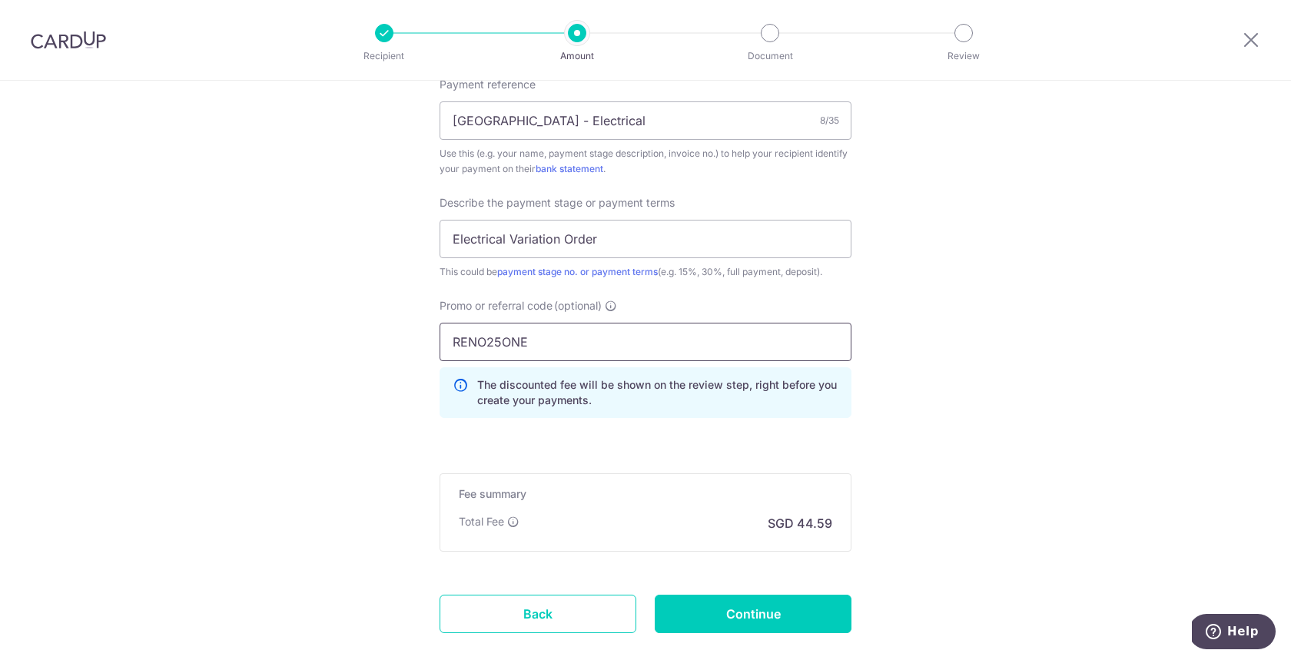
type input "RENO25ONE"
click at [760, 616] on input "Continue" at bounding box center [753, 614] width 197 height 38
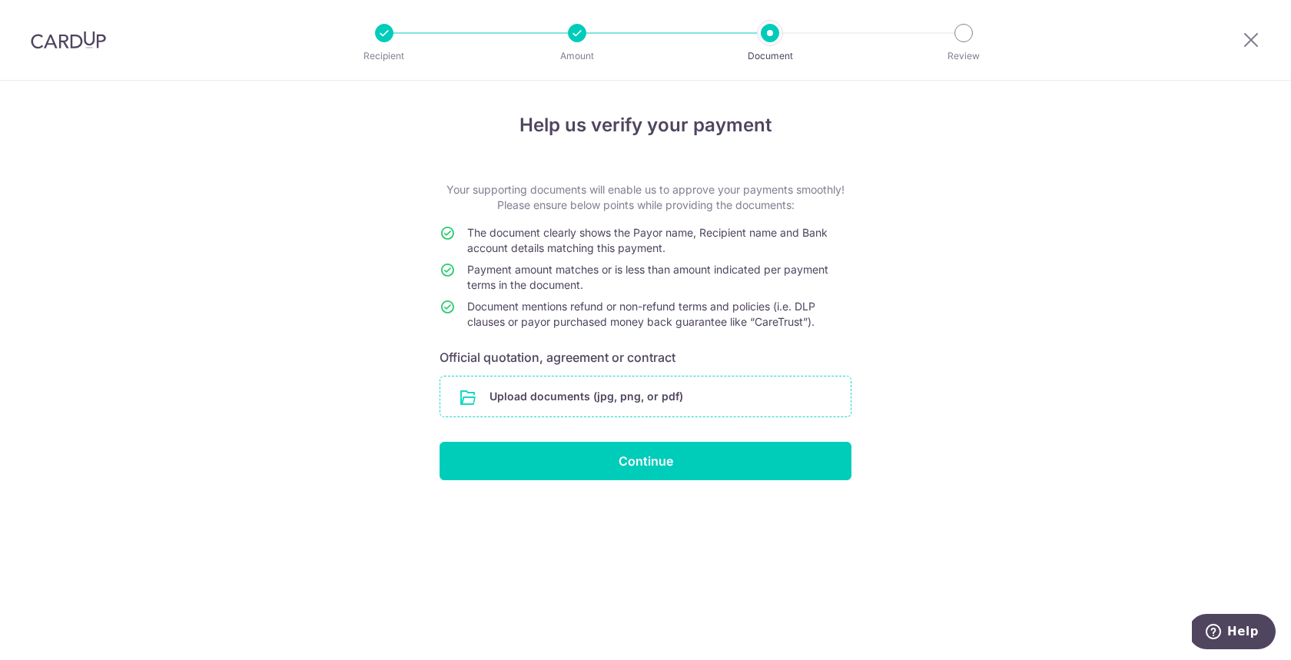
click at [651, 406] on input "file" at bounding box center [645, 396] width 410 height 40
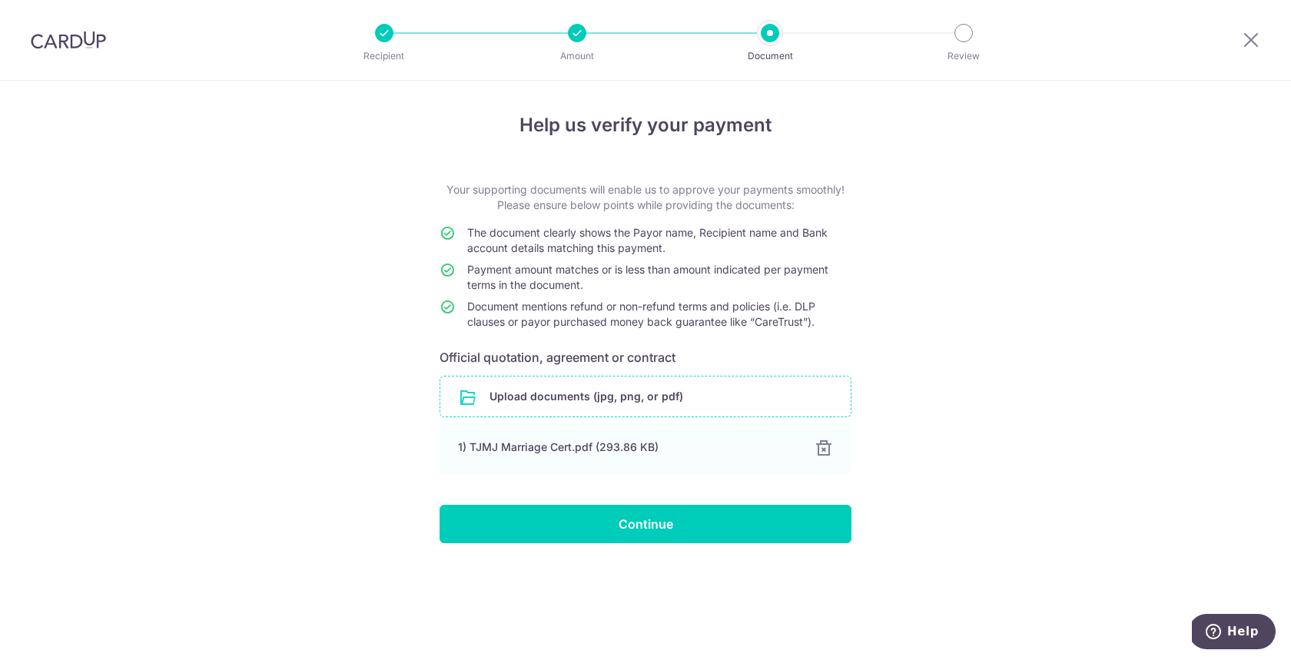
click at [675, 393] on input "file" at bounding box center [645, 396] width 410 height 40
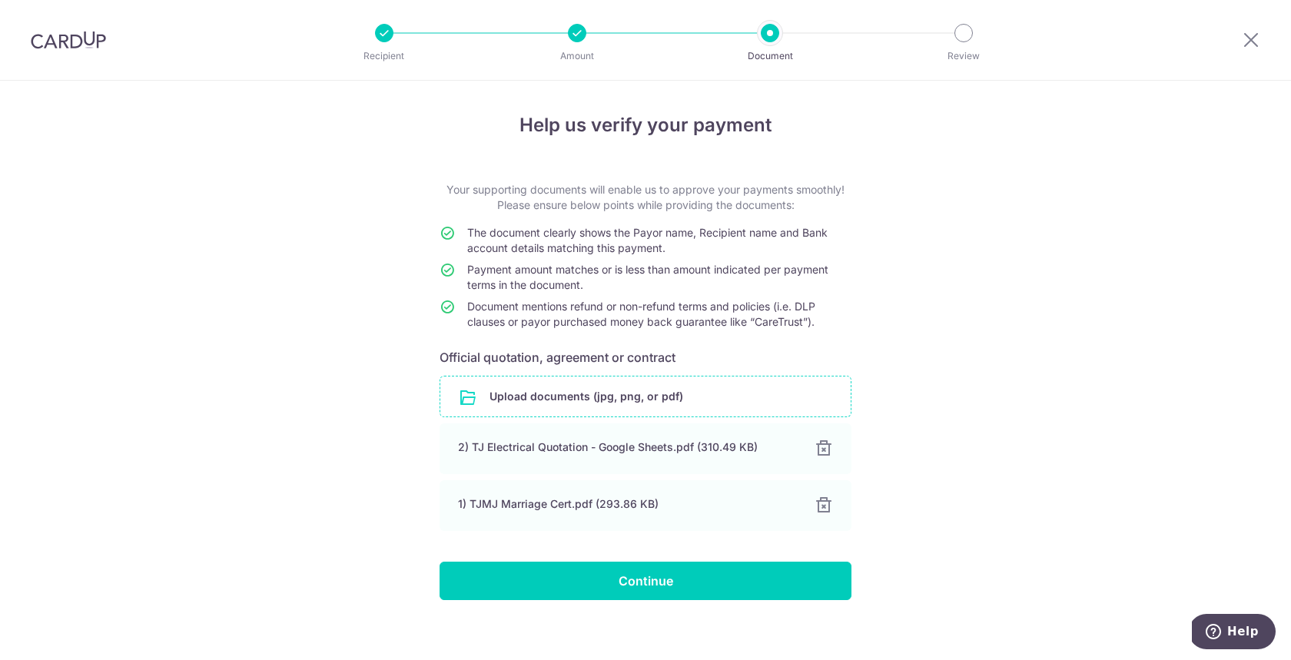
click at [594, 390] on input "file" at bounding box center [645, 396] width 410 height 40
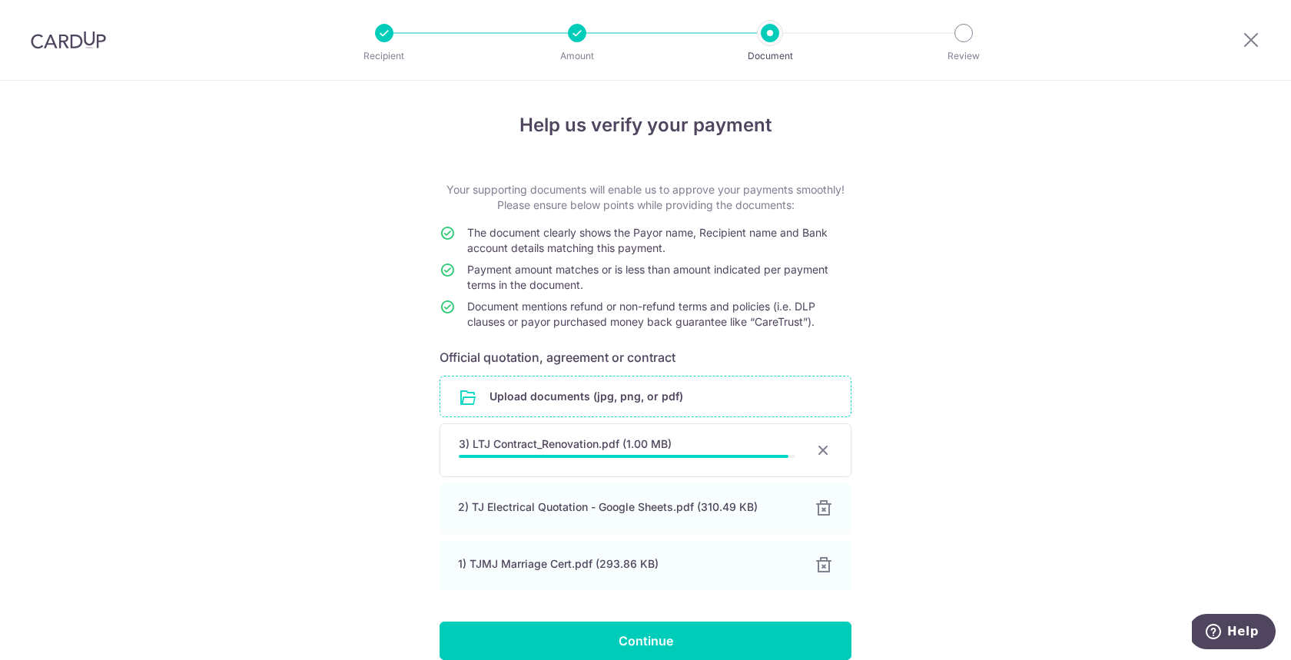
click at [1041, 435] on div "Help us verify your payment Your supporting documents will enable us to approve…" at bounding box center [645, 406] width 1291 height 651
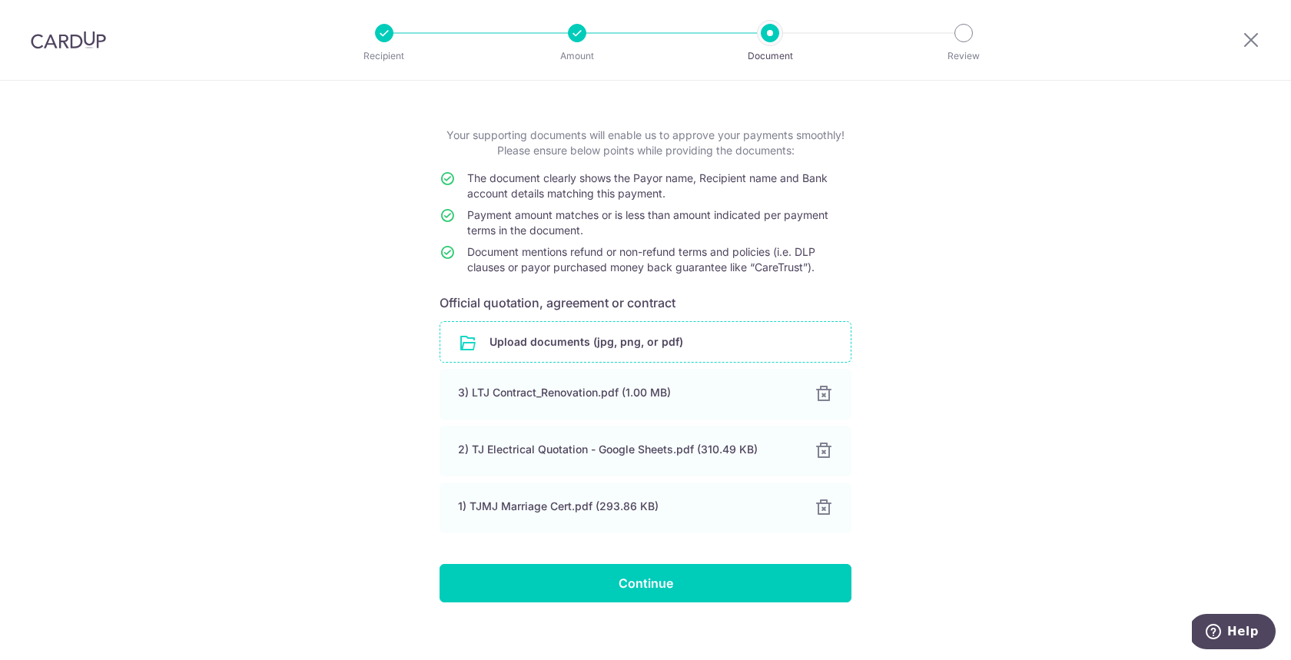
scroll to position [65, 0]
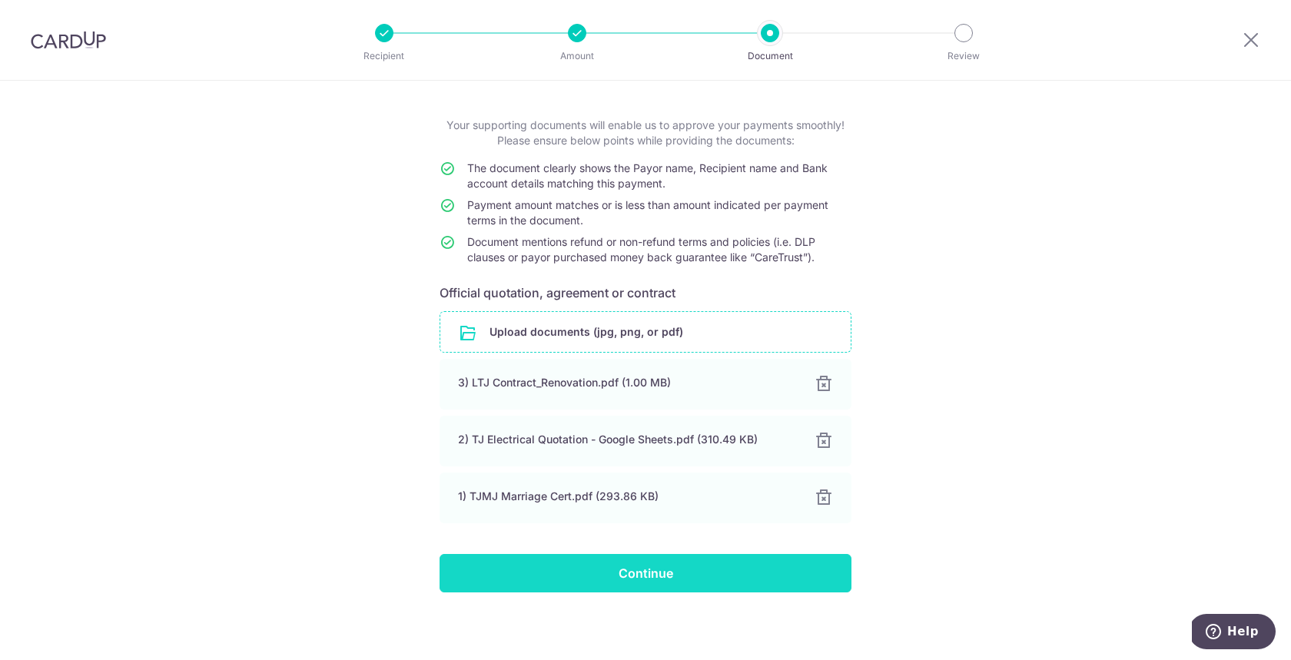
click at [650, 578] on input "Continue" at bounding box center [645, 573] width 412 height 38
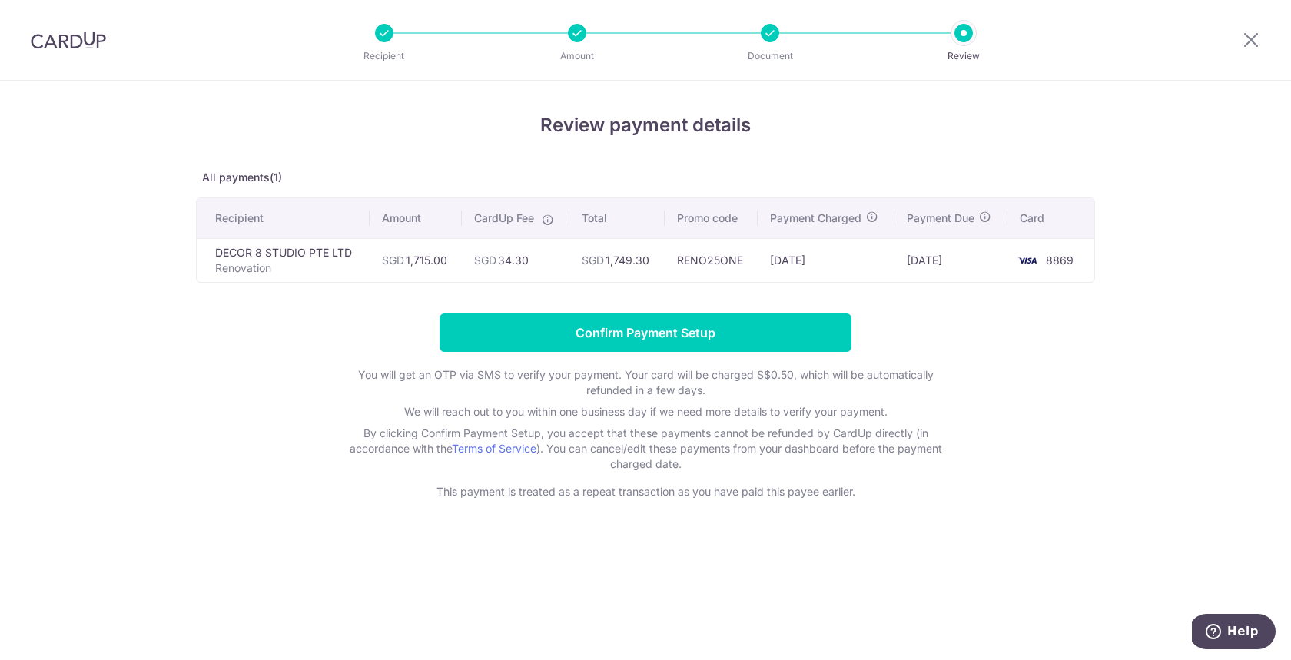
click at [282, 264] on p "Renovation" at bounding box center [286, 267] width 142 height 15
click at [282, 254] on td "DECOR 8 STUDIO PTE LTD Renovation" at bounding box center [283, 260] width 173 height 44
drag, startPoint x: 228, startPoint y: 263, endPoint x: 298, endPoint y: 264, distance: 69.9
click at [298, 264] on p "Renovation" at bounding box center [286, 267] width 142 height 15
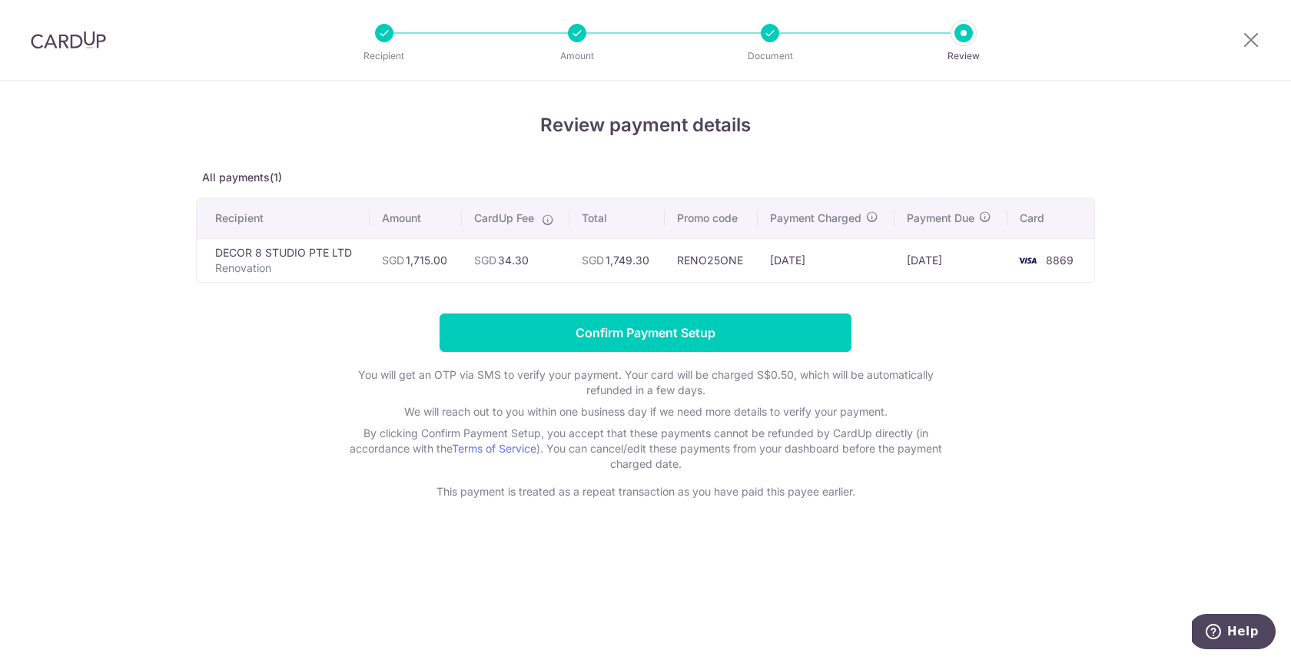
click at [259, 181] on p "All payments(1)" at bounding box center [645, 177] width 899 height 15
click at [294, 252] on td "DECOR 8 STUDIO PTE LTD Renovation" at bounding box center [283, 260] width 173 height 44
click at [1088, 342] on form "Confirm Payment Setup You will get an OTP via SMS to verify your payment. Your …" at bounding box center [645, 406] width 899 height 186
click at [954, 25] on div "Review" at bounding box center [963, 33] width 18 height 18
click at [773, 36] on div at bounding box center [770, 33] width 18 height 18
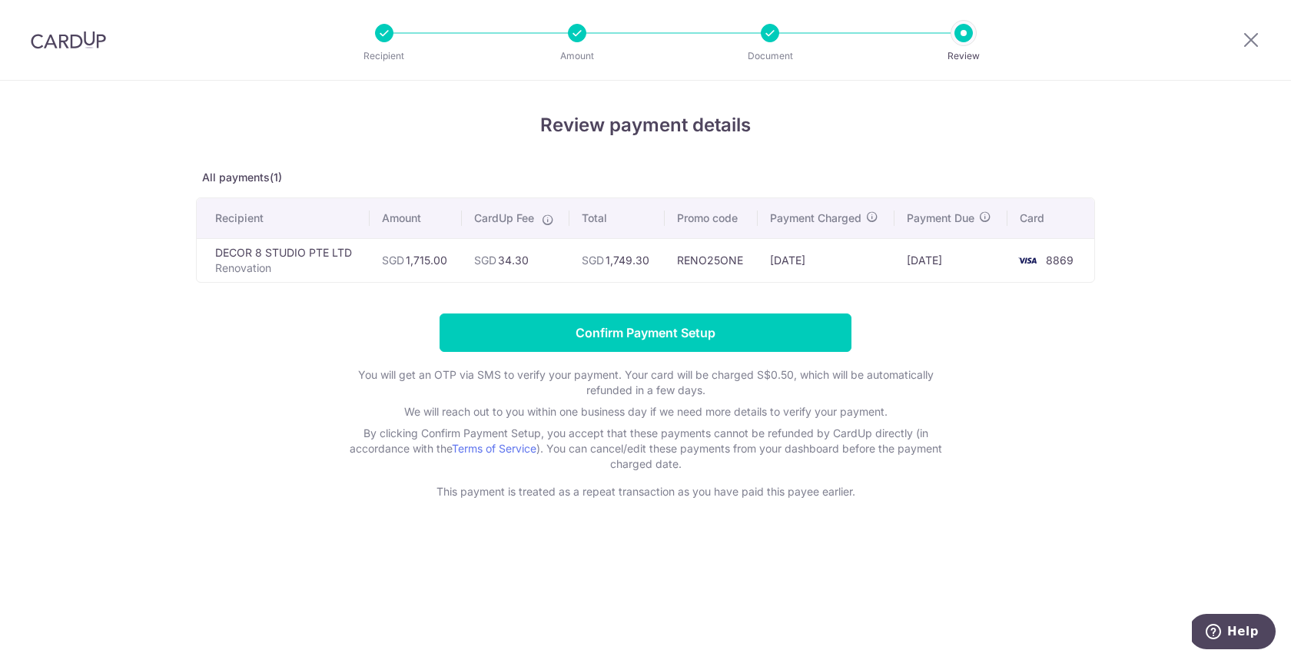
click at [562, 35] on li "Amount" at bounding box center [489, 33] width 193 height 18
click at [355, 36] on div "Recipient Amount Document Review" at bounding box center [673, 40] width 659 height 80
click at [1251, 45] on icon at bounding box center [1250, 39] width 18 height 19
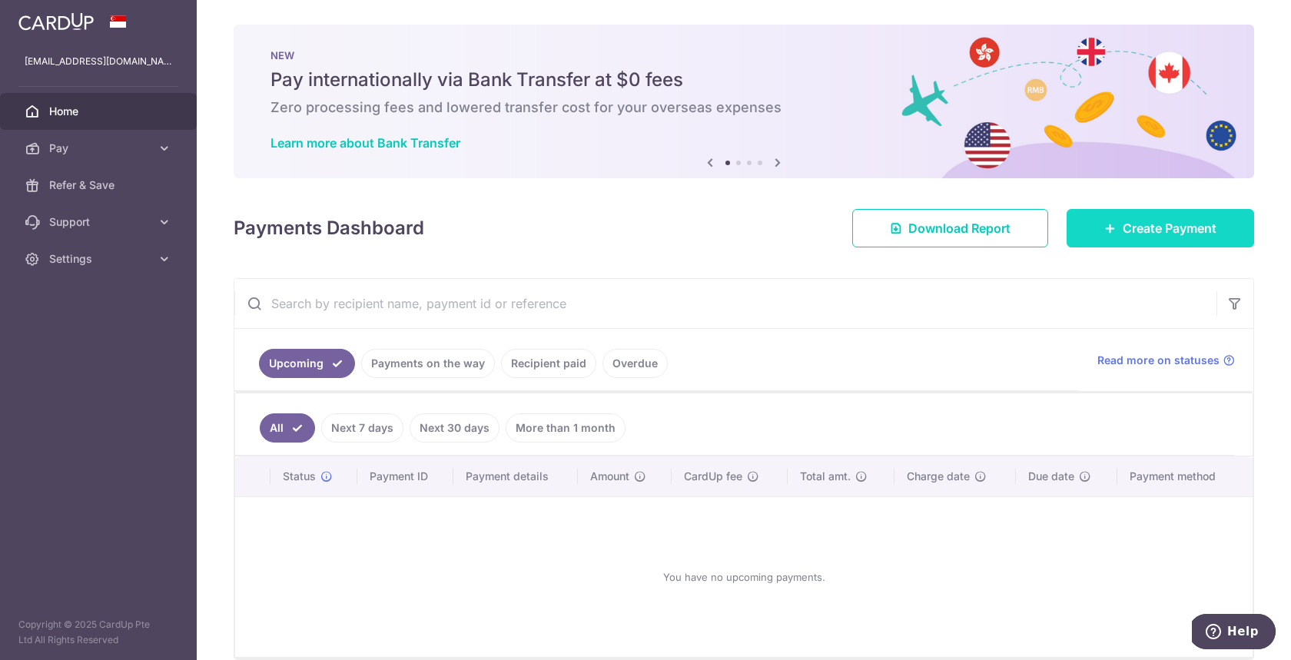
click at [1150, 218] on link "Create Payment" at bounding box center [1159, 228] width 187 height 38
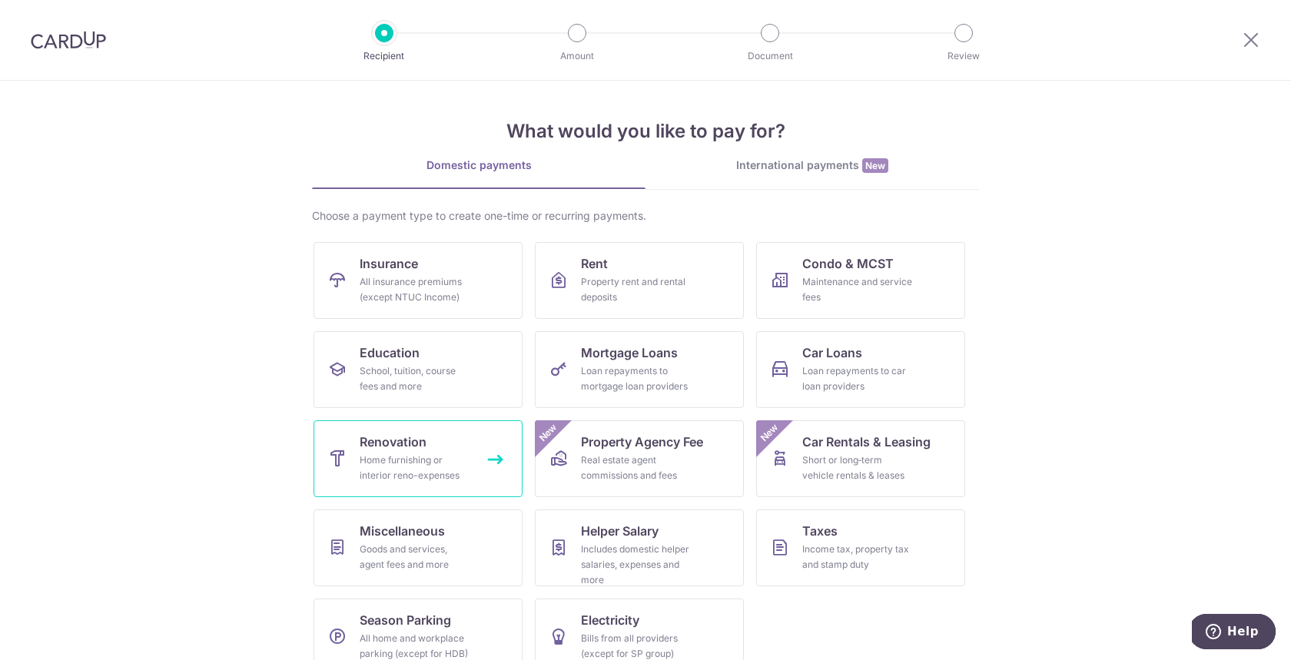
click at [409, 468] on div "Home furnishing or interior reno-expenses" at bounding box center [415, 467] width 111 height 31
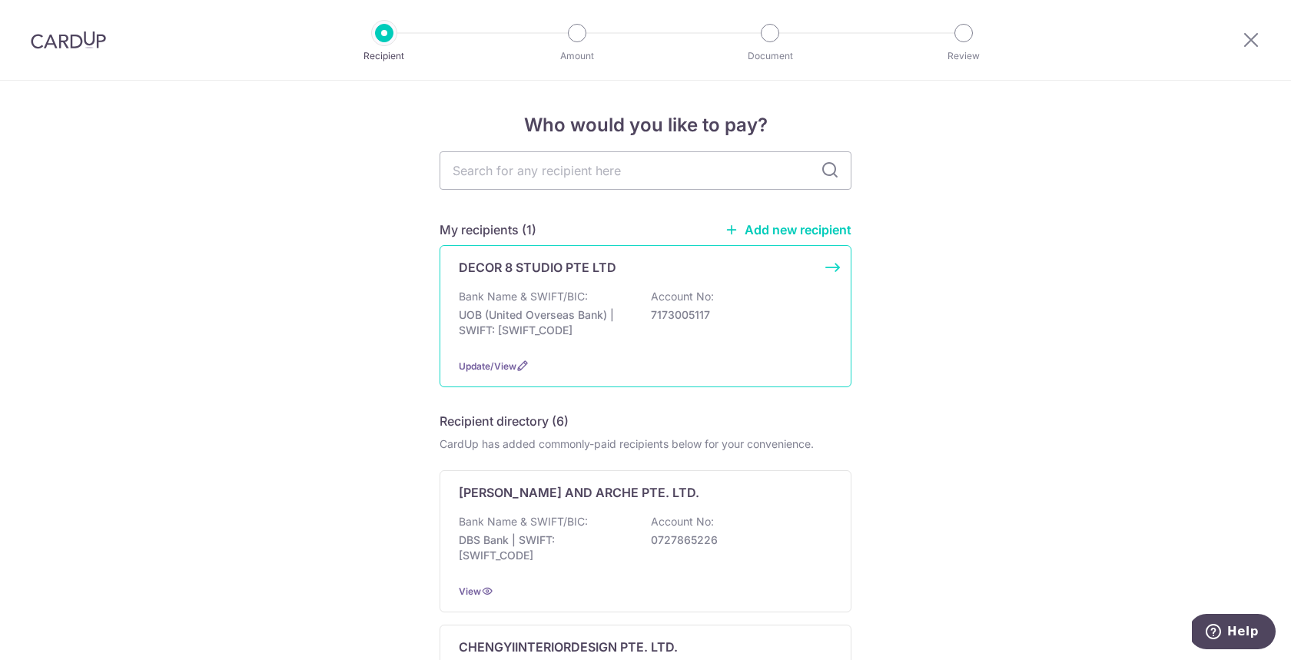
click at [506, 273] on p "DECOR 8 STUDIO PTE LTD" at bounding box center [537, 267] width 157 height 18
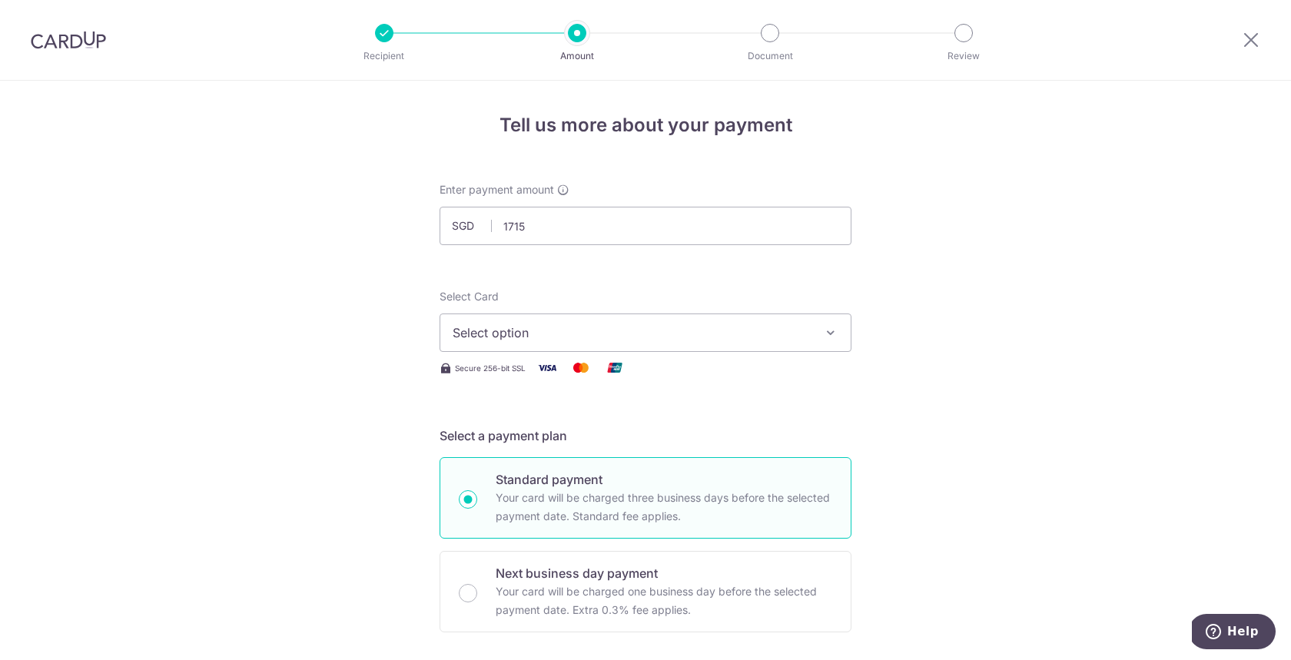
type input "1,715.00"
click at [742, 336] on span "Select option" at bounding box center [631, 332] width 358 height 18
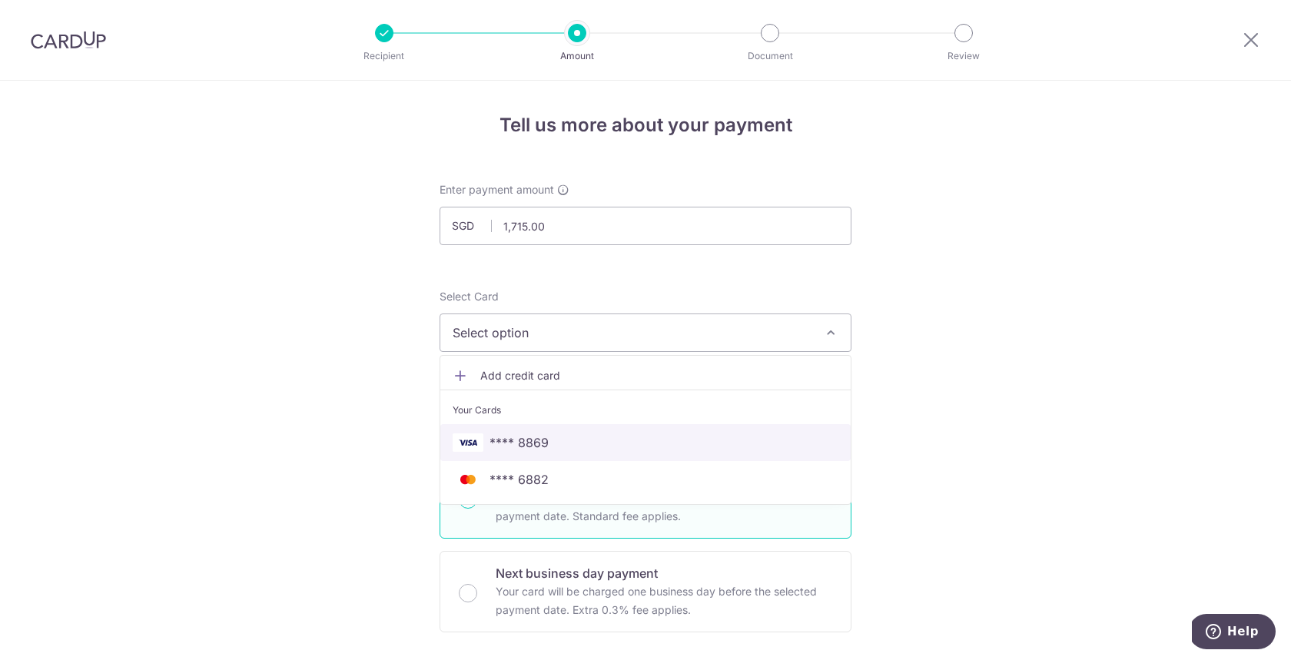
click at [664, 434] on span "**** 8869" at bounding box center [645, 442] width 386 height 18
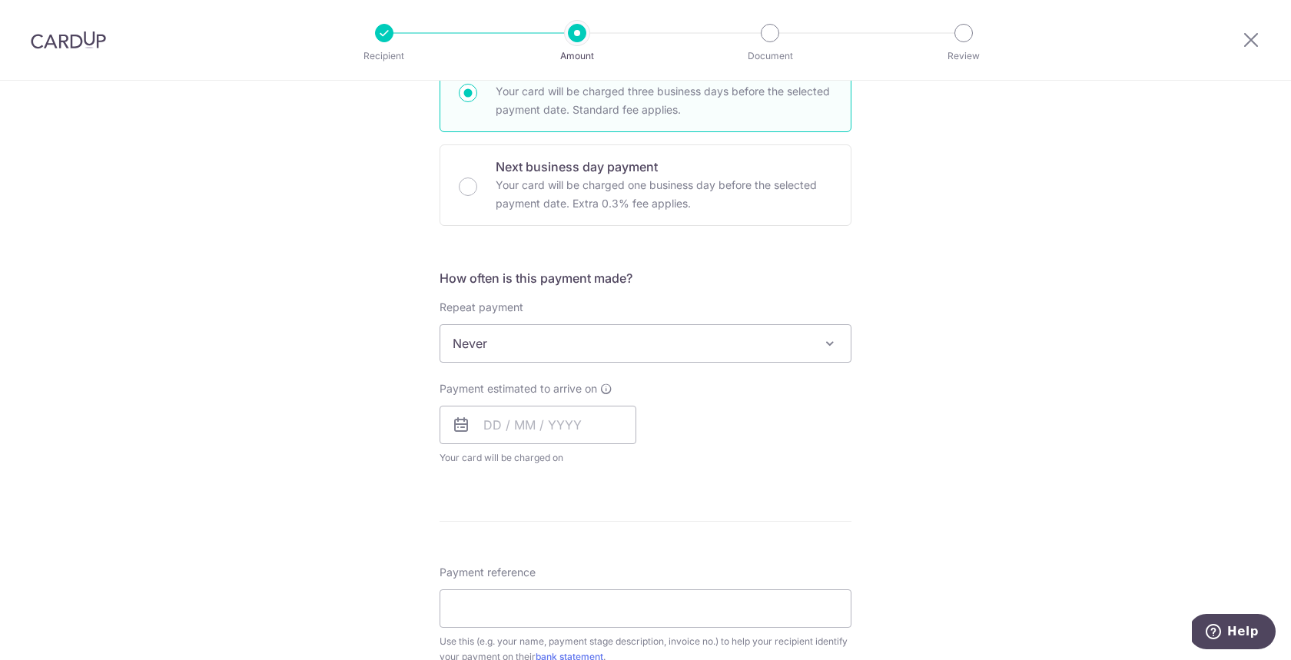
scroll to position [416, 0]
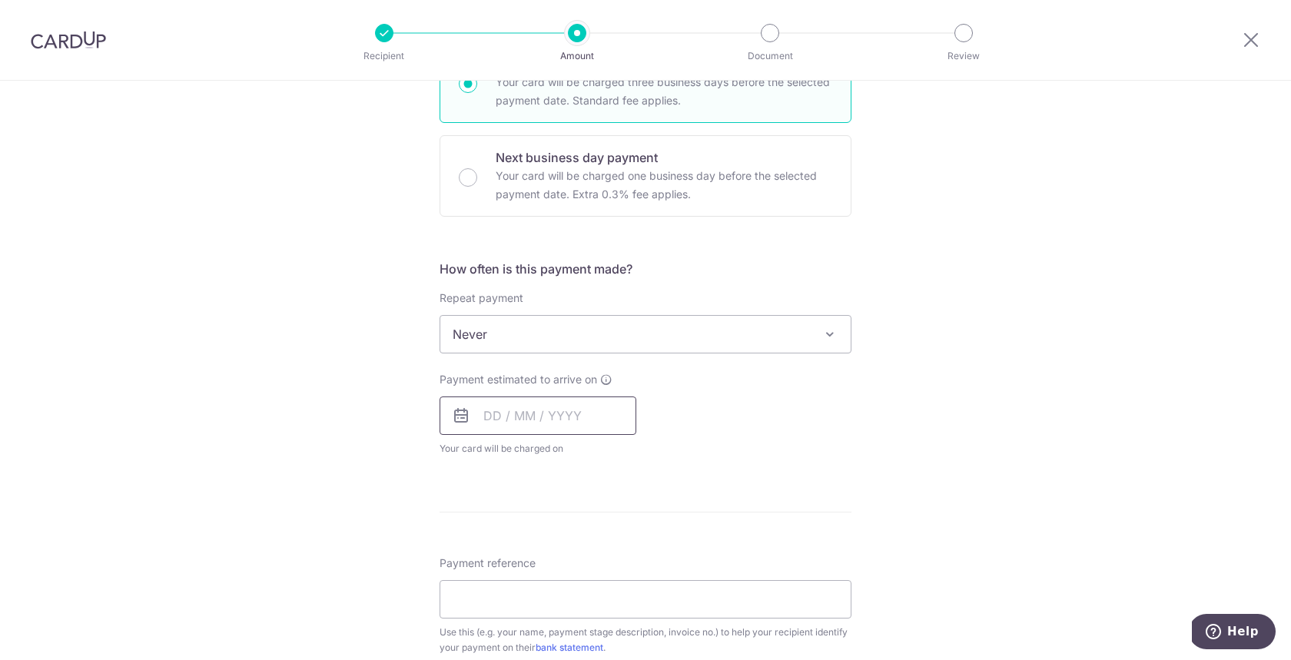
click at [584, 416] on input "text" at bounding box center [537, 415] width 197 height 38
click at [629, 580] on link "17" at bounding box center [624, 586] width 25 height 25
type input "[DATE]"
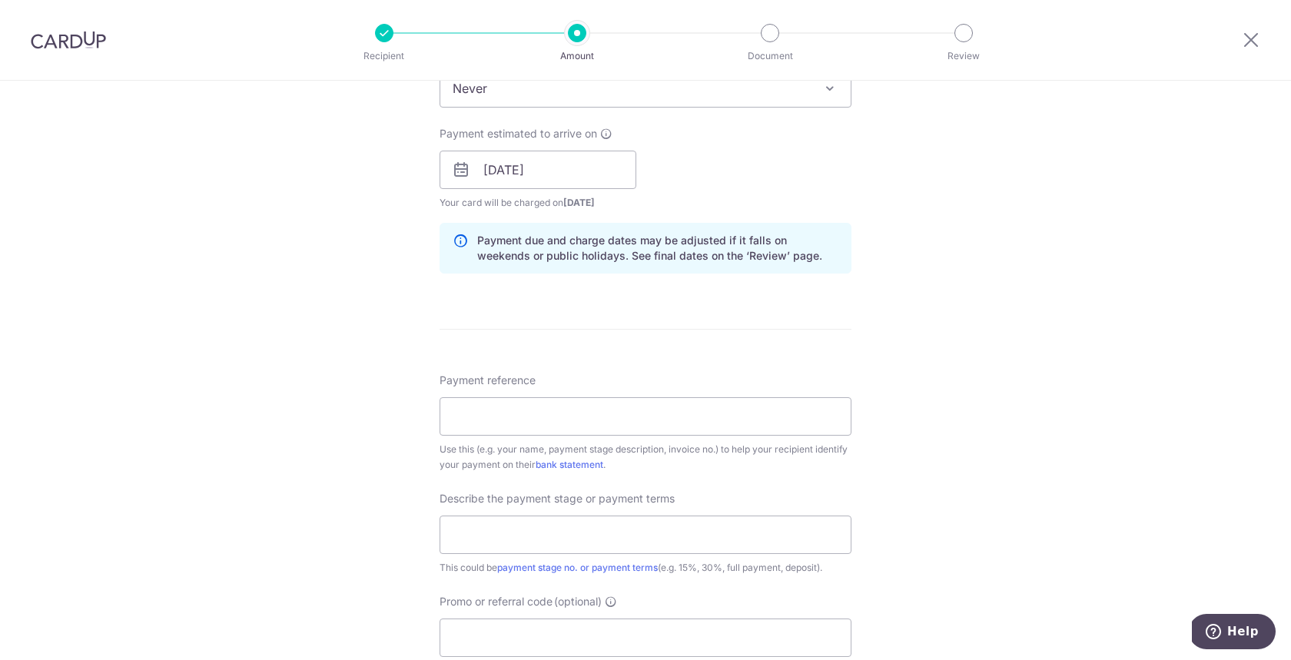
scroll to position [731, 0]
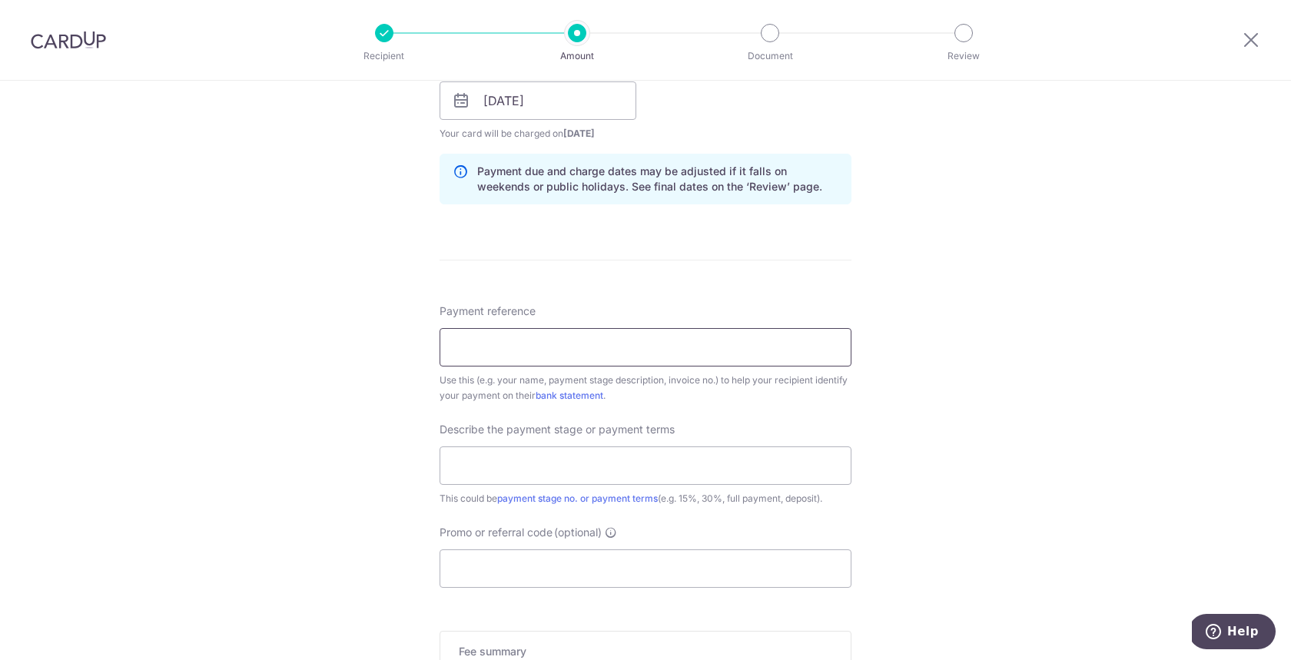
click at [797, 354] on input "Payment reference" at bounding box center [645, 347] width 412 height 38
type input "[GEOGRAPHIC_DATA] - Electrical"
click at [729, 460] on input "text" at bounding box center [645, 465] width 412 height 38
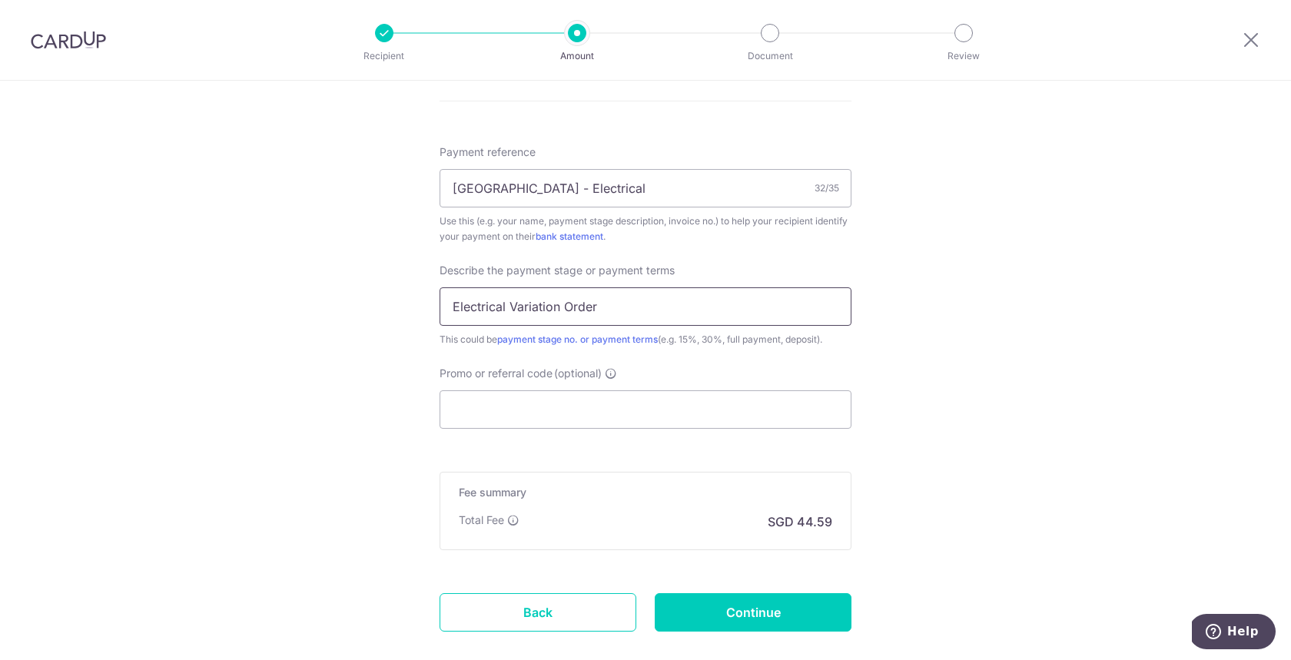
scroll to position [892, 0]
type input "Electrical Variation Order"
click at [730, 397] on input "Promo or referral code (optional)" at bounding box center [645, 407] width 412 height 38
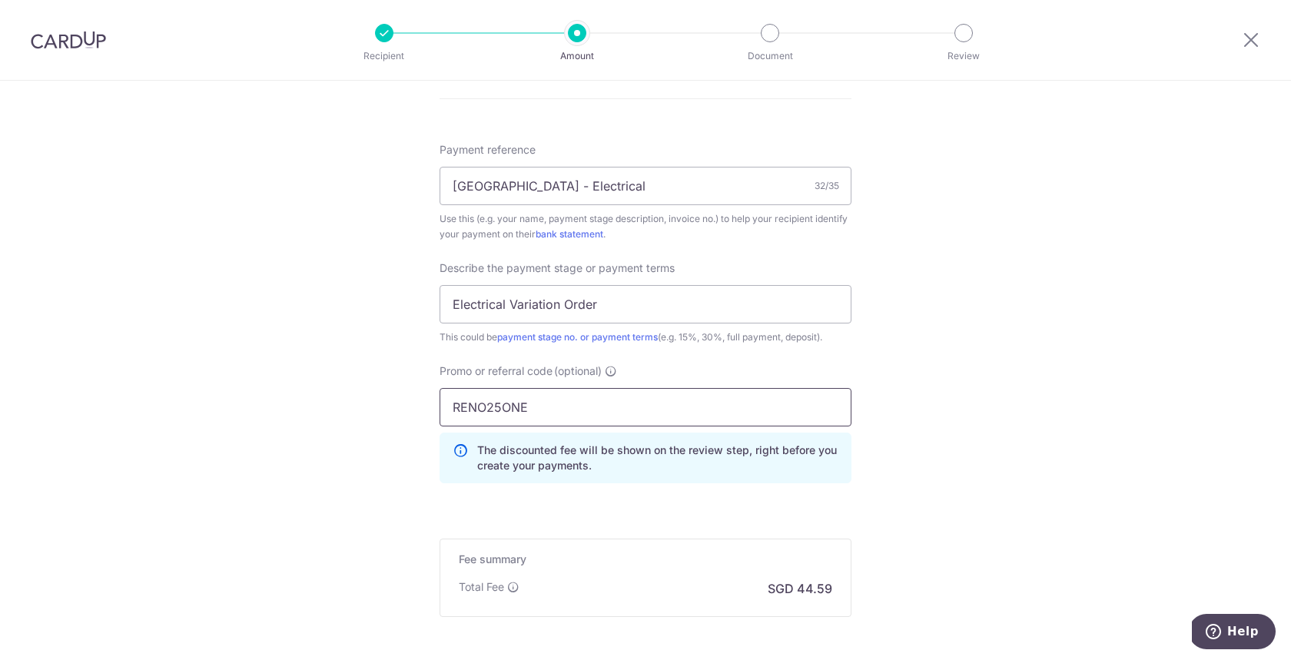
type input "RENO25ONE"
click at [991, 396] on div "Tell us more about your payment Enter payment amount SGD 1,715.00 1715.00 Selec…" at bounding box center [645, 1] width 1291 height 1625
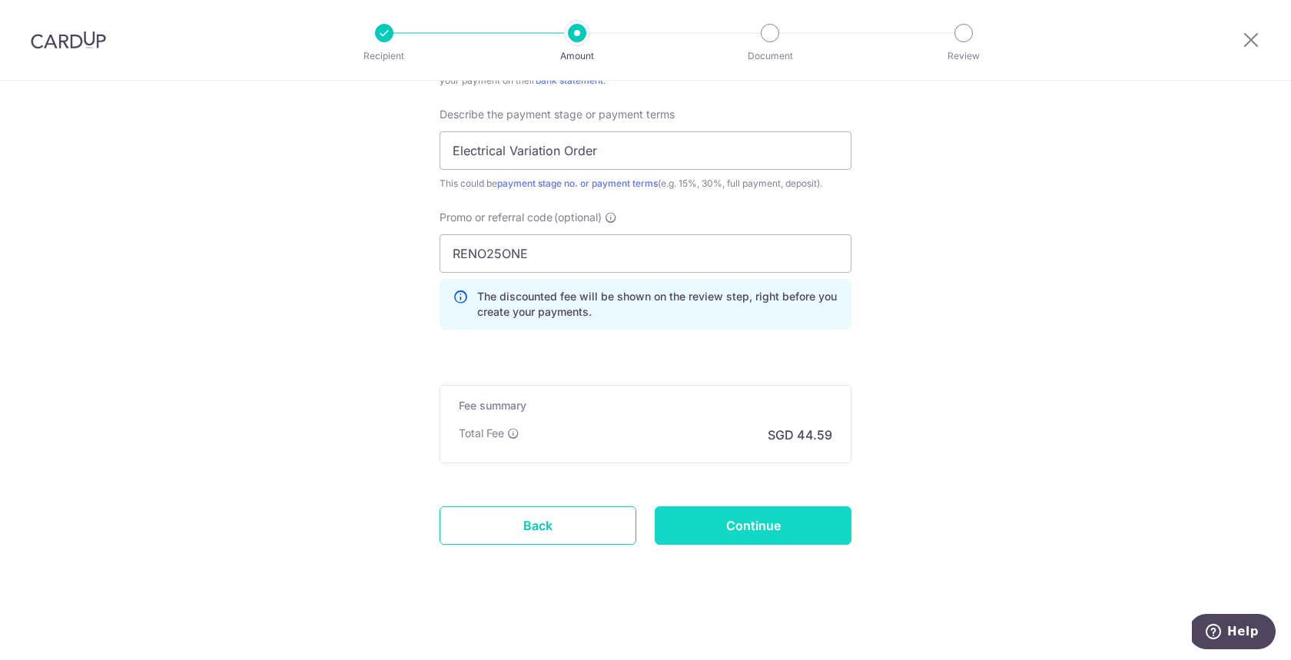
scroll to position [1046, 0]
click at [791, 529] on input "Continue" at bounding box center [753, 525] width 197 height 38
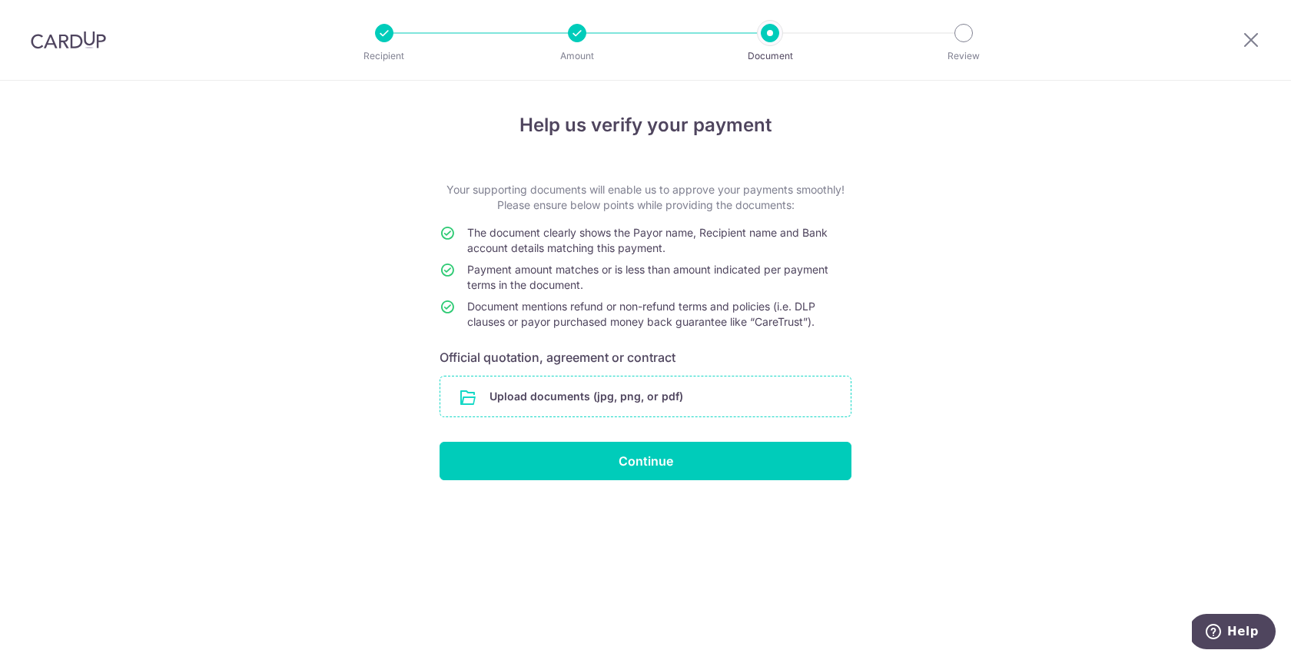
click at [635, 413] on input "file" at bounding box center [645, 396] width 410 height 40
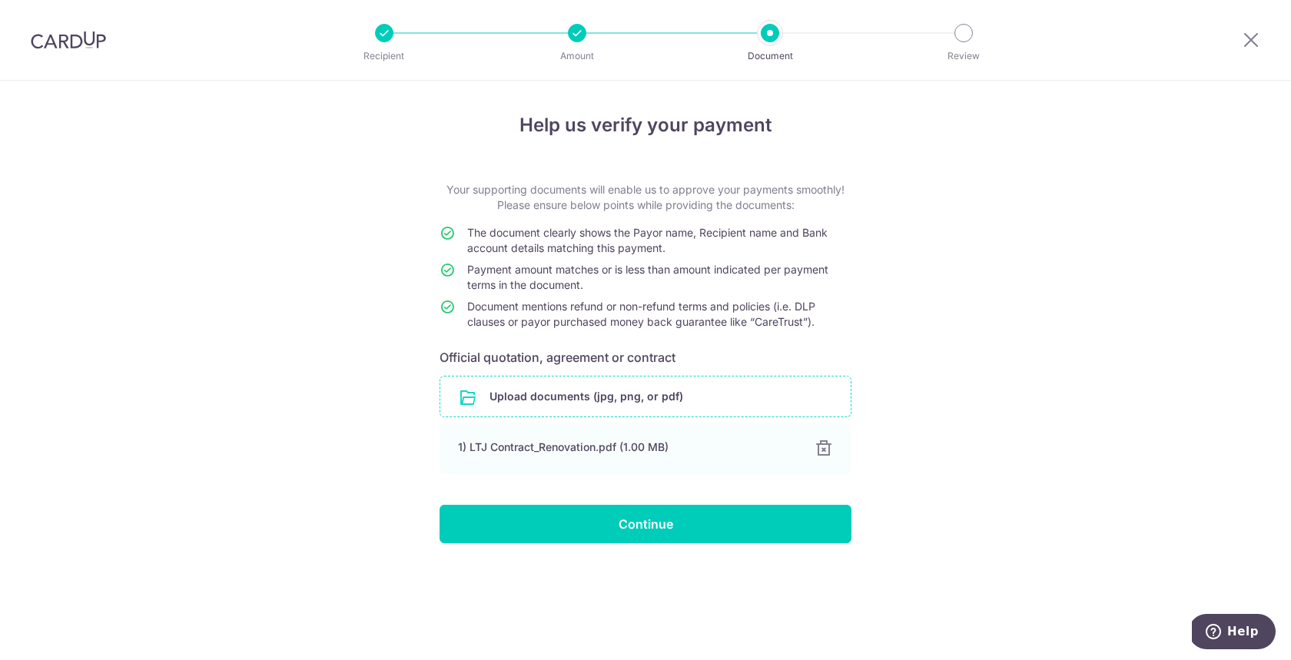
click at [641, 390] on input "file" at bounding box center [645, 396] width 410 height 40
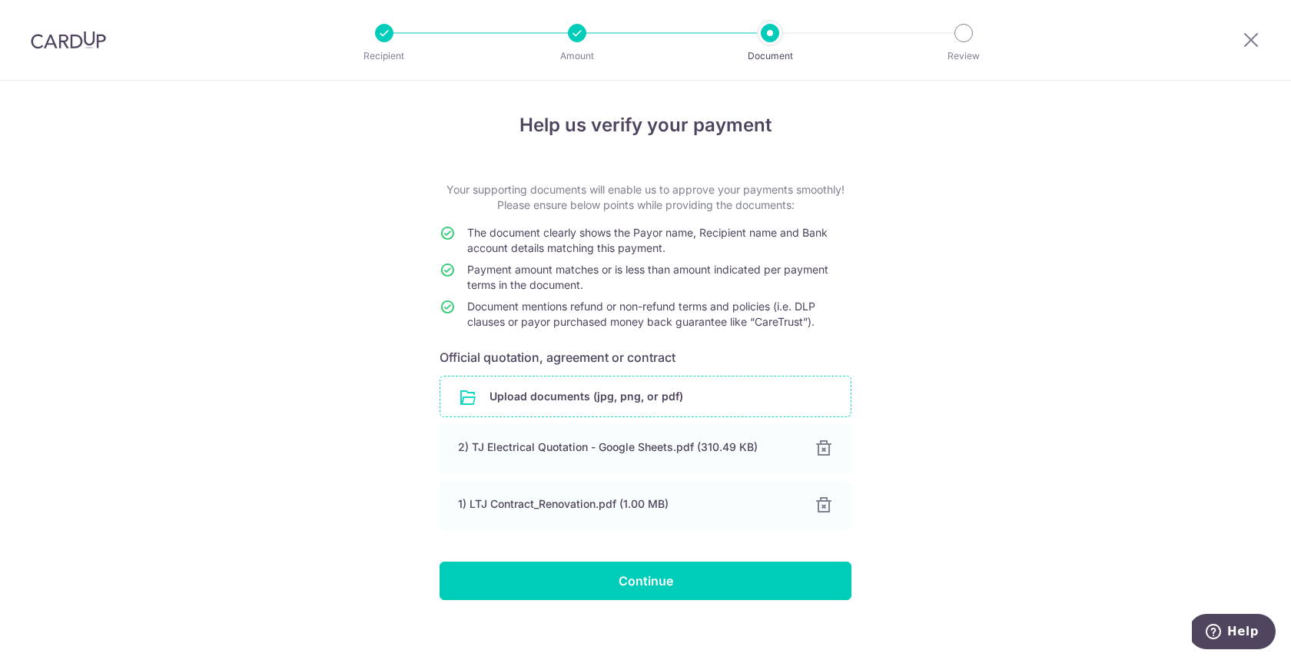
click at [566, 412] on input "file" at bounding box center [645, 396] width 410 height 40
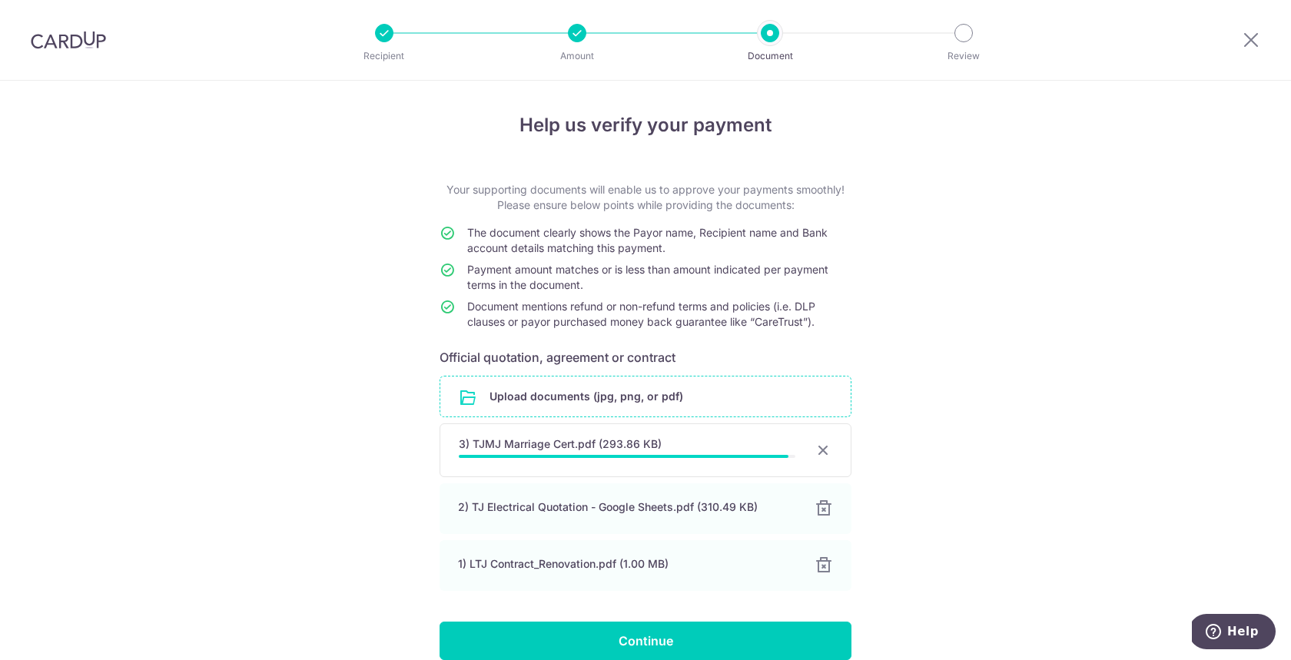
click at [980, 423] on div "Help us verify your payment Your supporting documents will enable us to approve…" at bounding box center [645, 406] width 1291 height 651
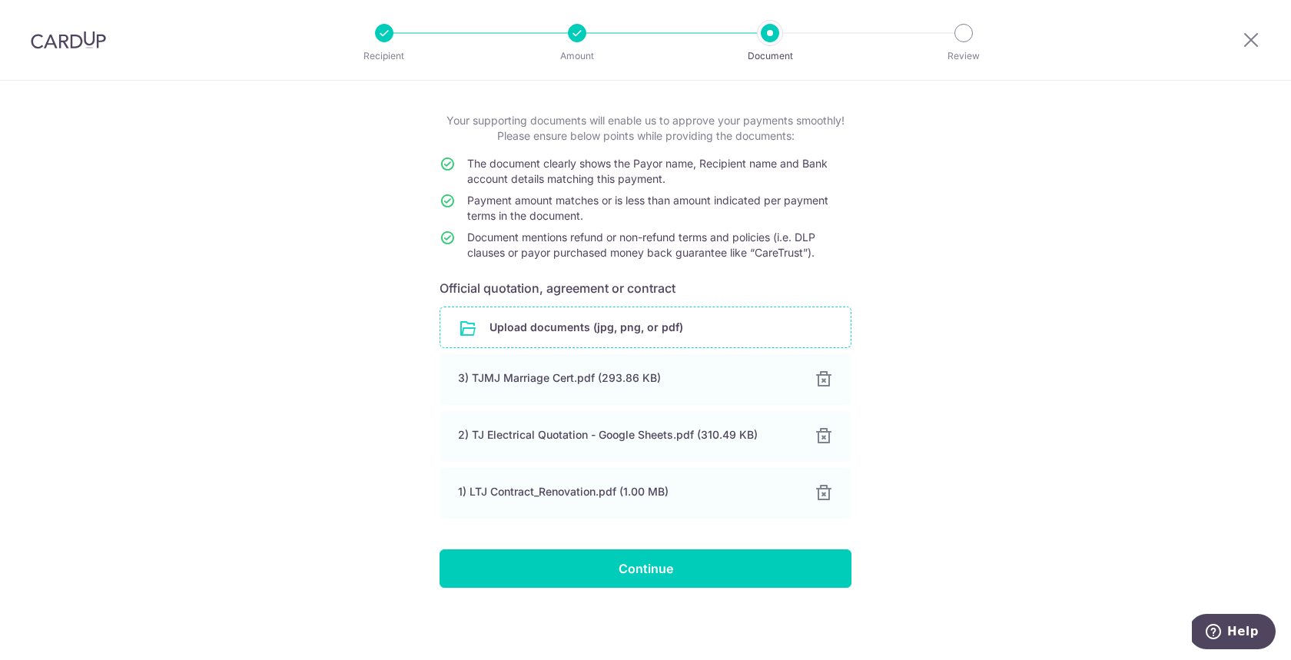
scroll to position [69, 0]
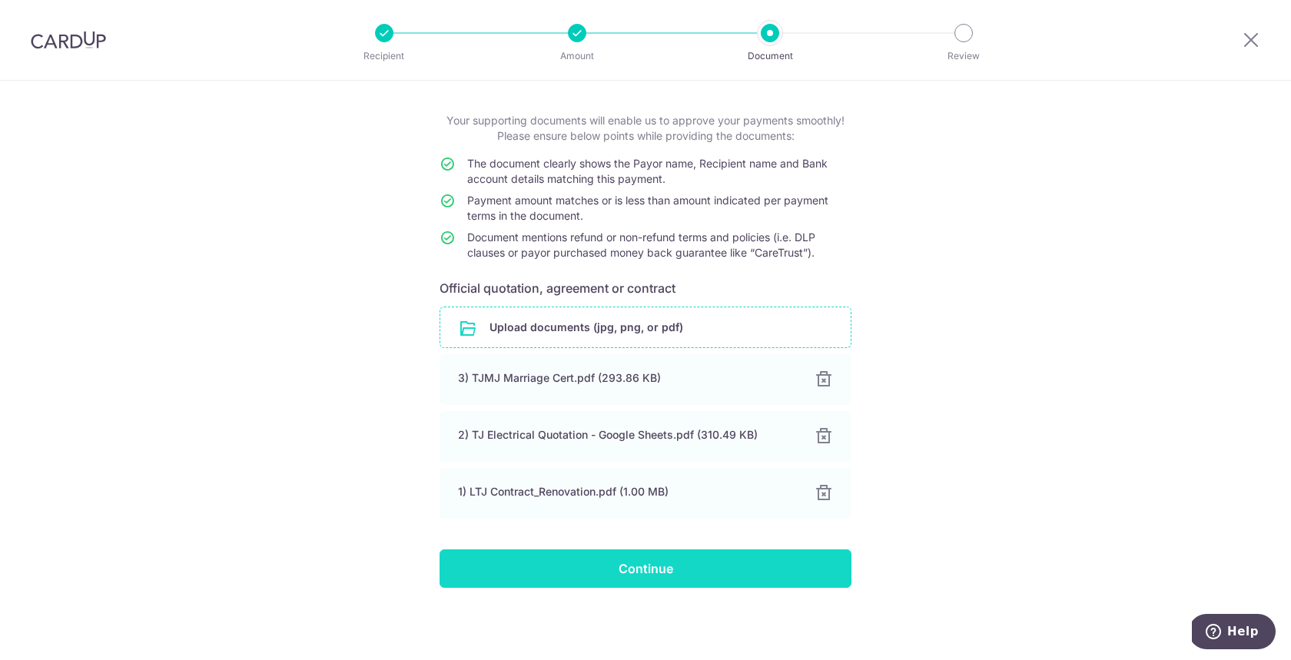
click at [665, 559] on input "Continue" at bounding box center [645, 568] width 412 height 38
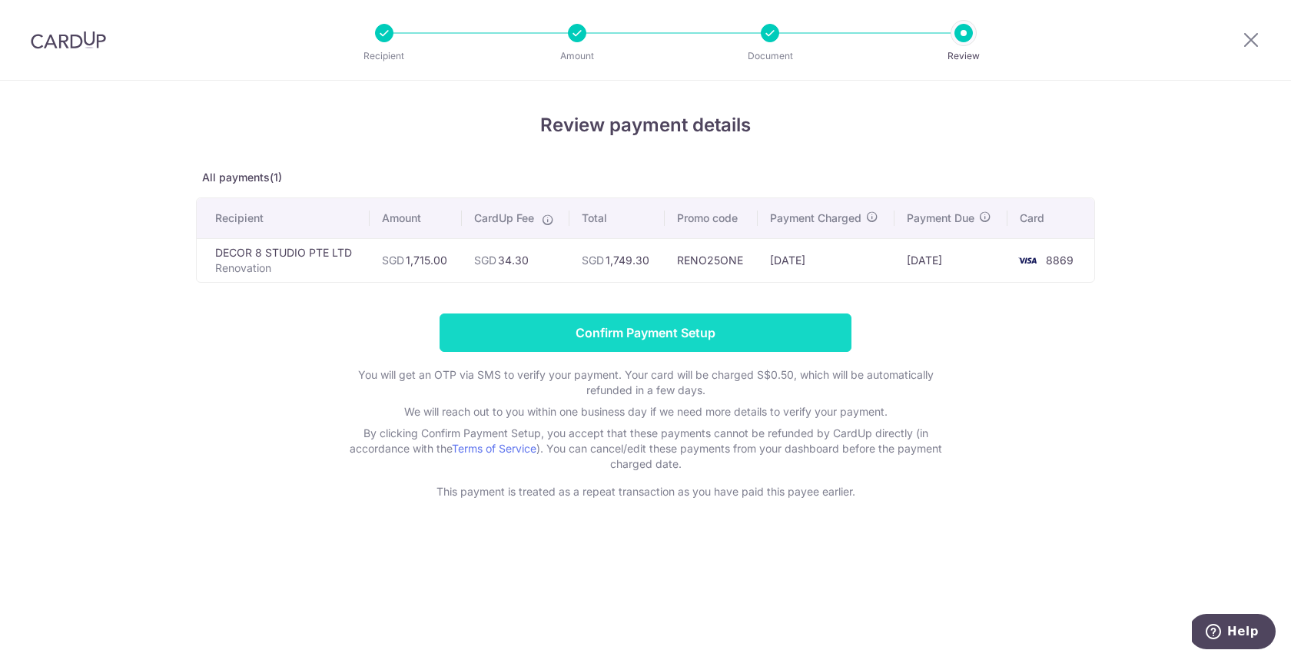
click at [650, 326] on input "Confirm Payment Setup" at bounding box center [645, 332] width 412 height 38
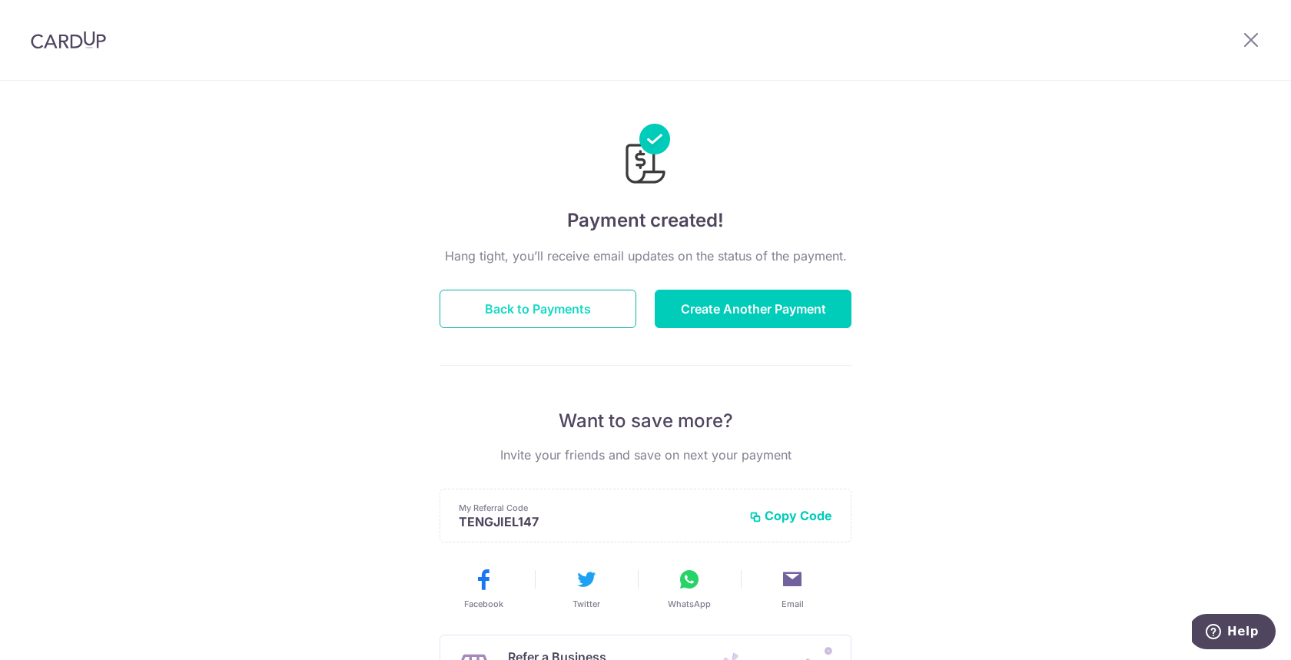
click at [560, 314] on button "Back to Payments" at bounding box center [537, 309] width 197 height 38
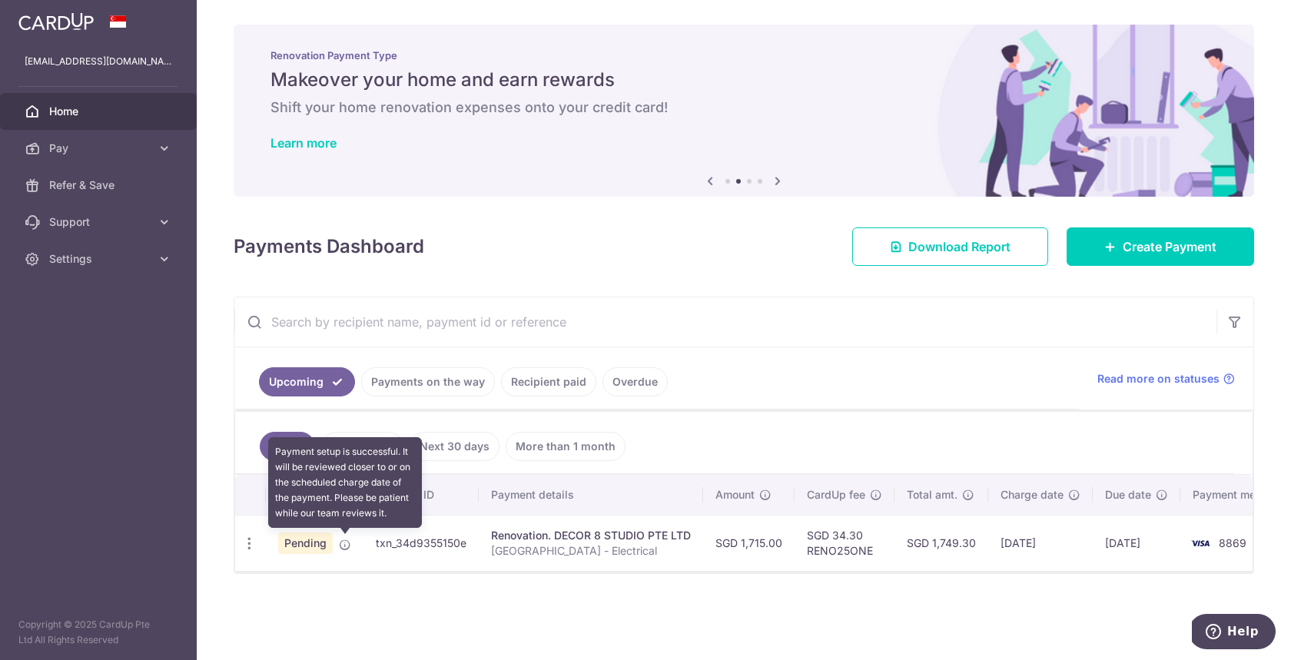
click at [343, 547] on icon at bounding box center [345, 545] width 12 height 12
